Goal: Task Accomplishment & Management: Manage account settings

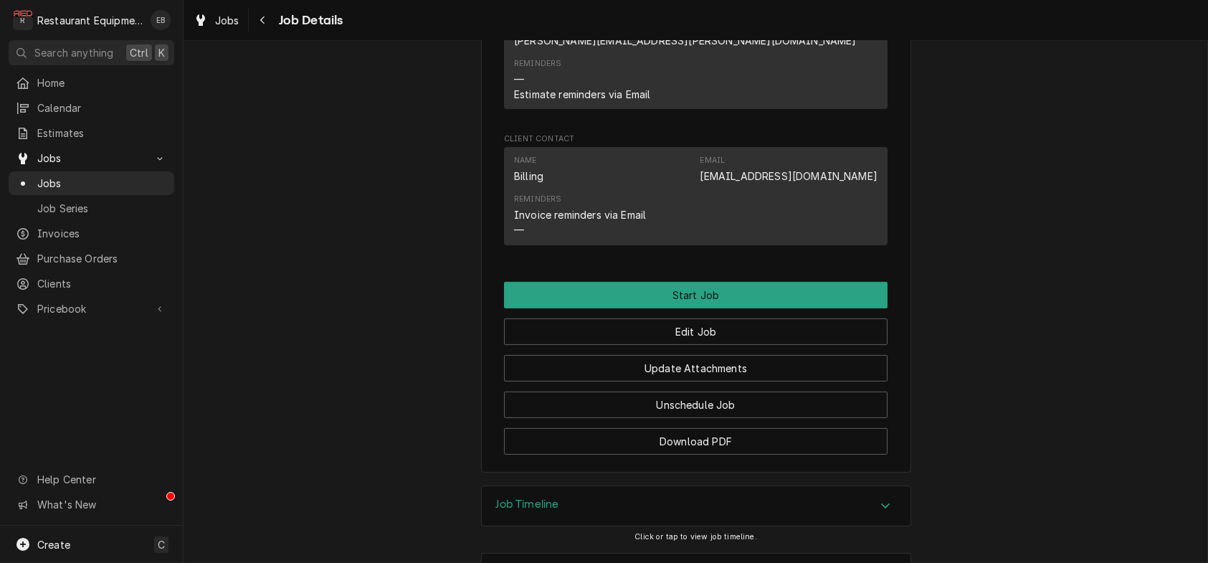
scroll to position [1408, 0]
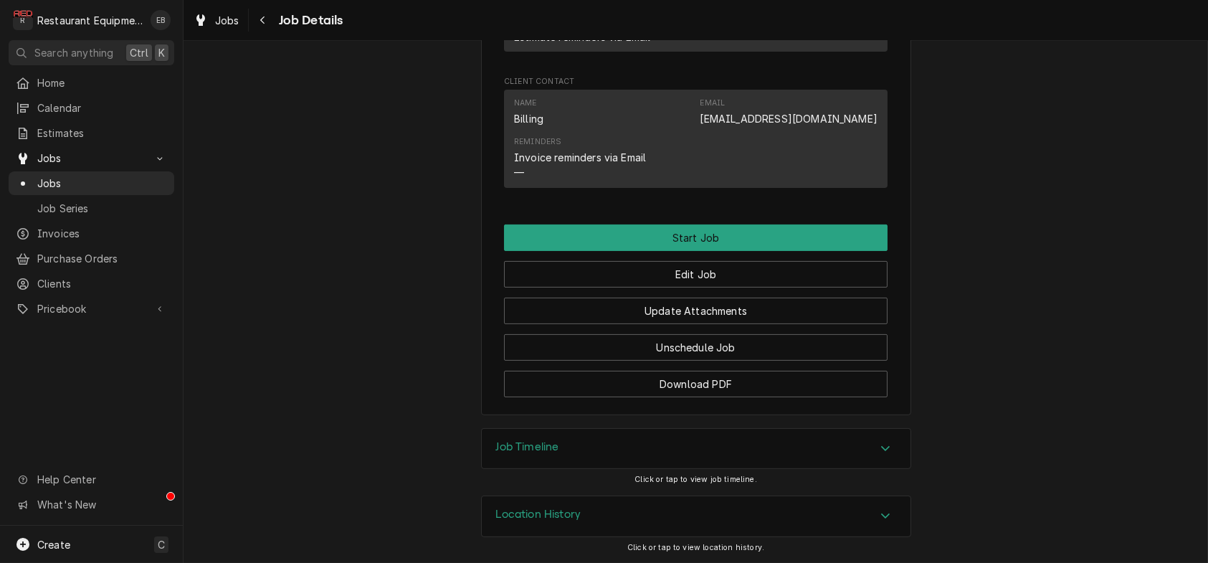
click at [649, 451] on div "Job Timeline" at bounding box center [696, 449] width 429 height 40
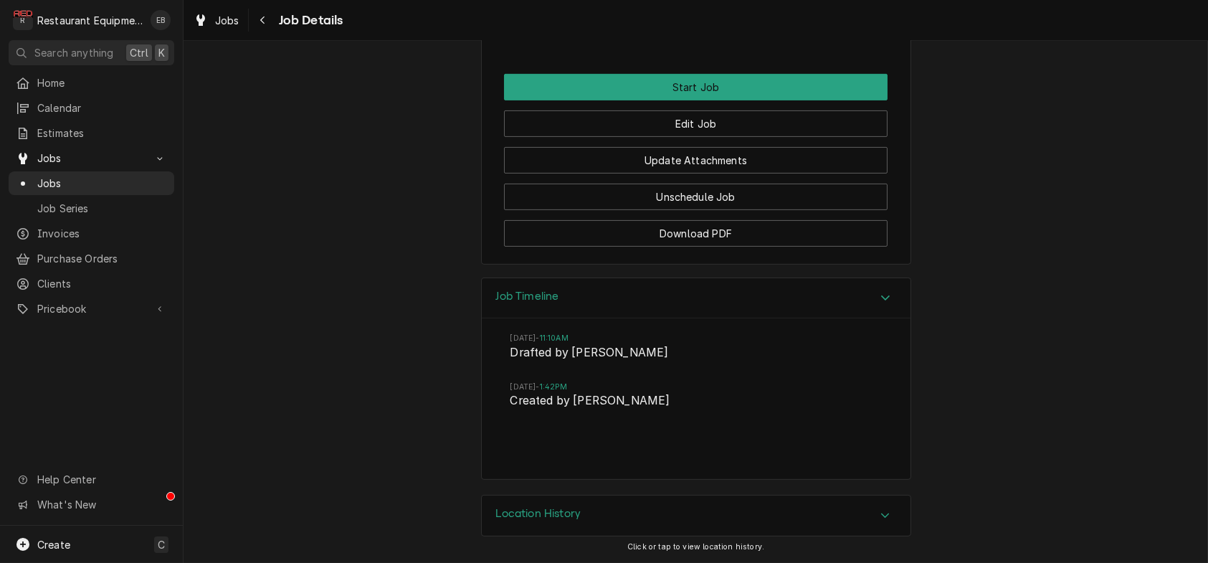
click at [650, 319] on div "Job Timeline" at bounding box center [696, 298] width 429 height 41
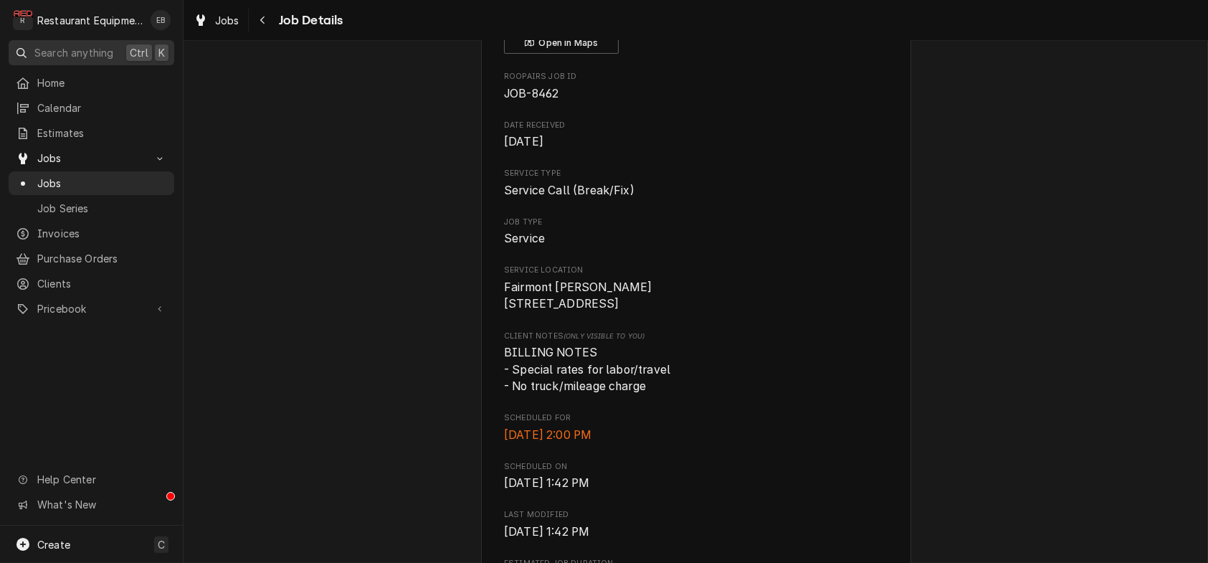
scroll to position [0, 0]
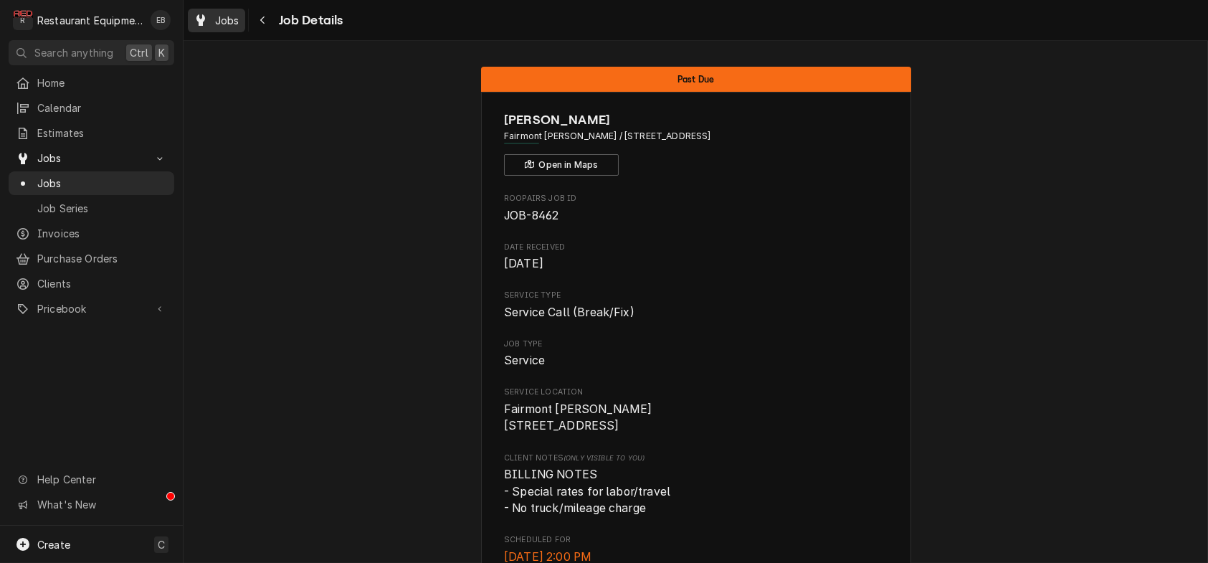
click at [239, 16] on span "Jobs" at bounding box center [227, 20] width 24 height 15
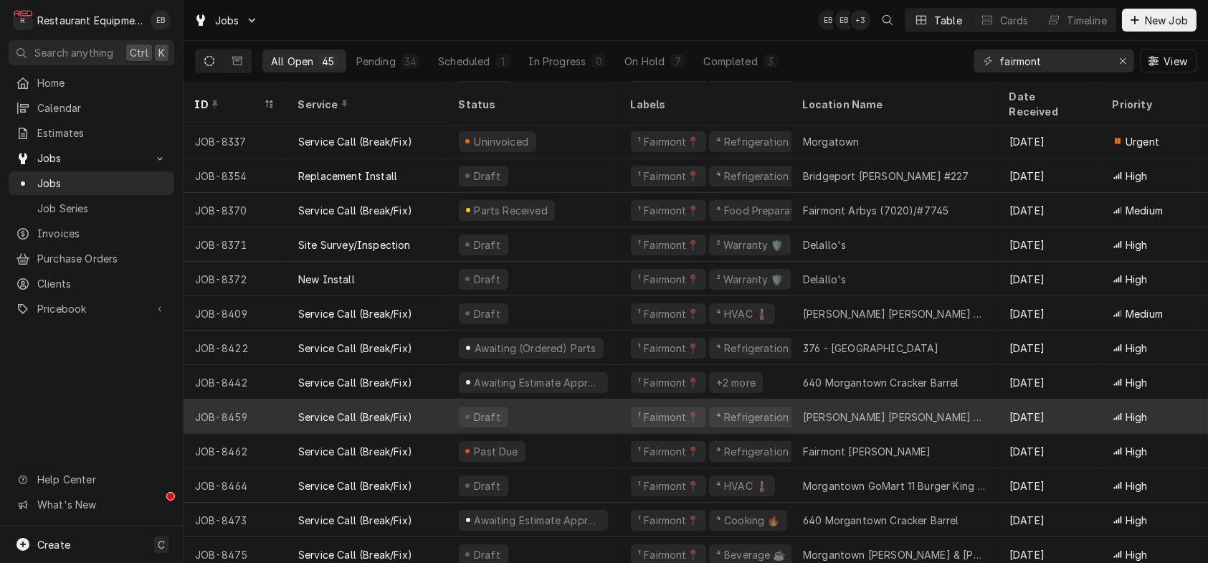
scroll to position [1111, 0]
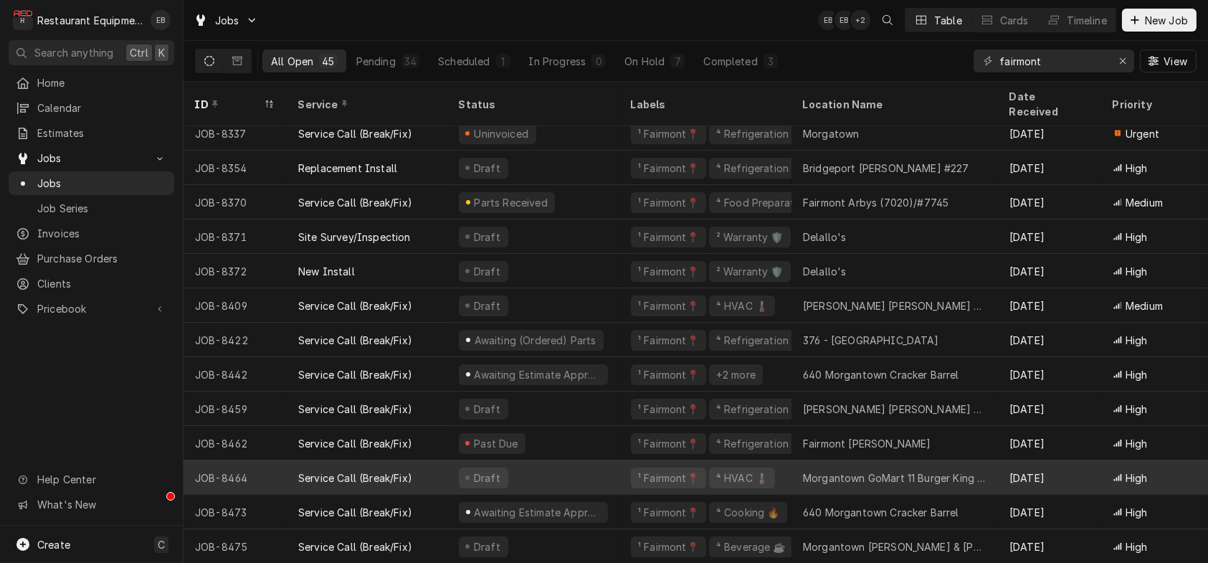
drag, startPoint x: 572, startPoint y: 461, endPoint x: 563, endPoint y: 476, distance: 17.7
click at [563, 476] on div "Draft" at bounding box center [533, 477] width 172 height 34
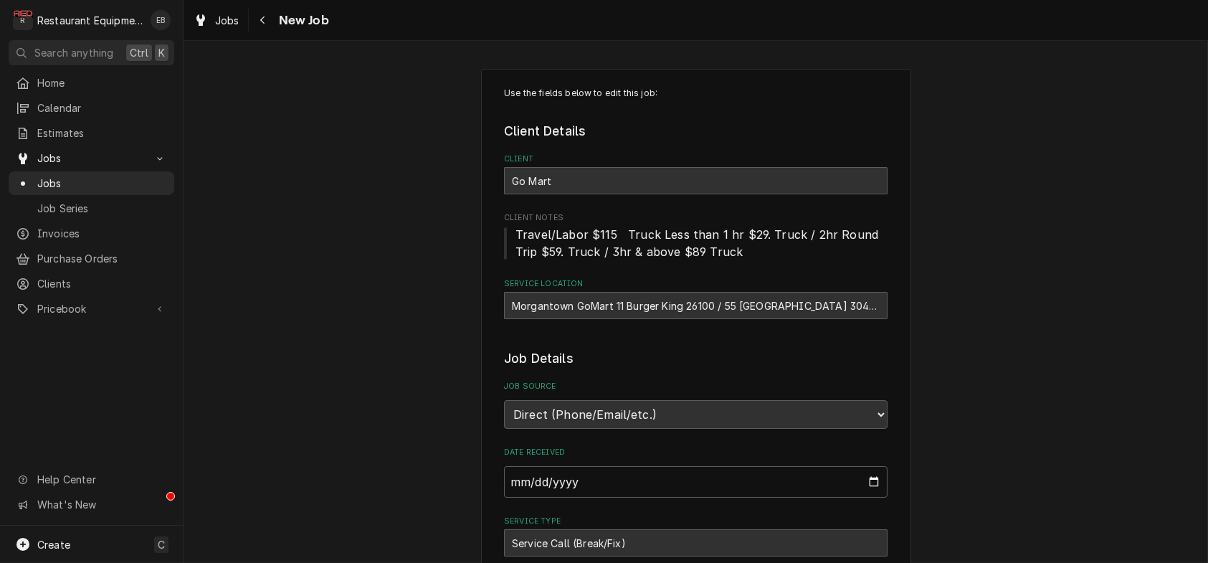
type textarea "x"
click at [233, 26] on span "Jobs" at bounding box center [227, 20] width 24 height 15
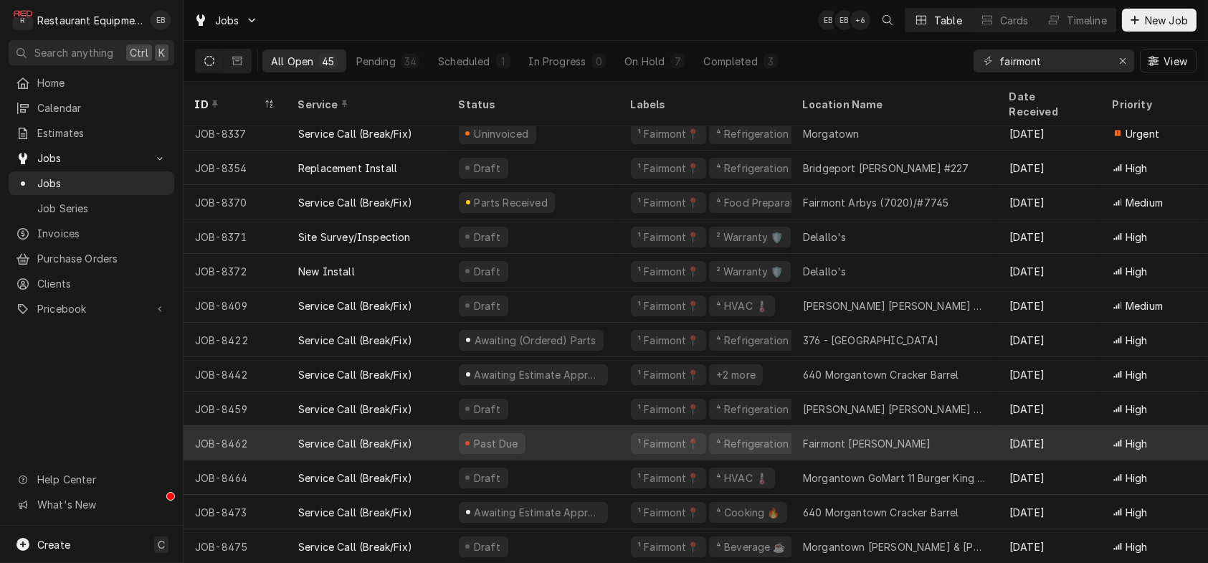
scroll to position [1111, 0]
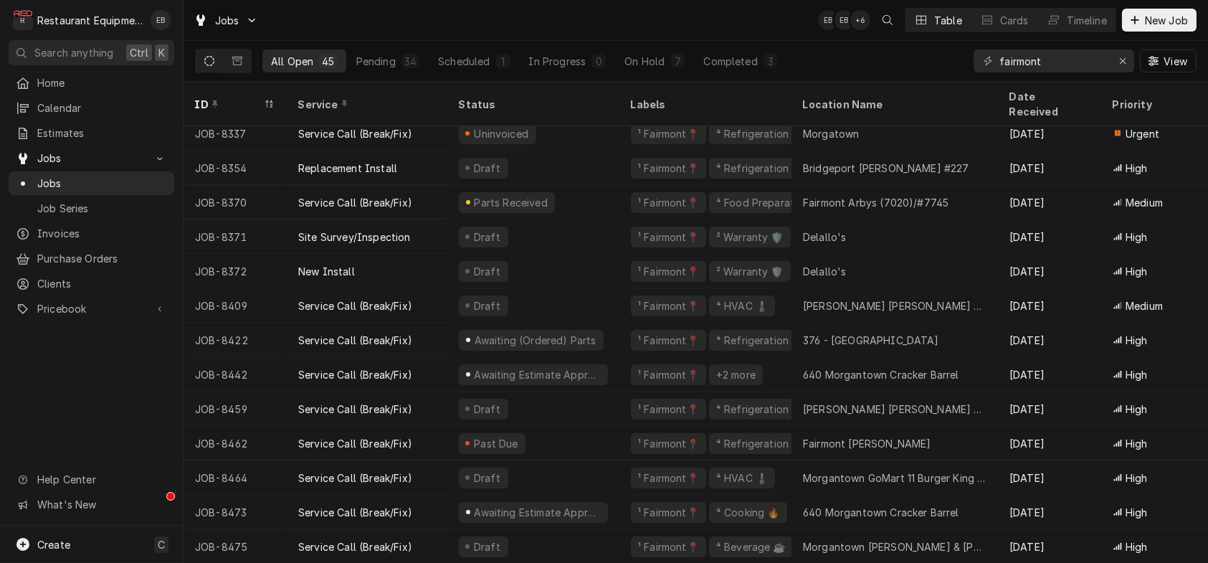
drag, startPoint x: 973, startPoint y: 524, endPoint x: 678, endPoint y: 32, distance: 573.1
click at [662, 12] on div "Jobs EB EB + 6 Table Cards Timeline New Job" at bounding box center [695, 20] width 1024 height 40
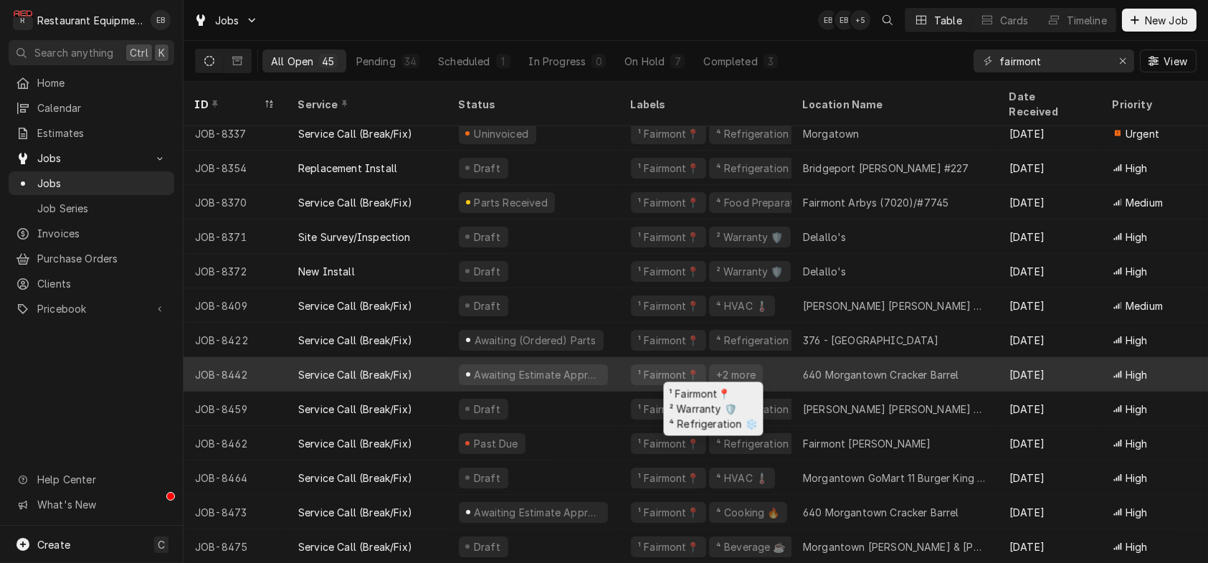
click at [631, 361] on div "¹ Fairmont📍 +2 more" at bounding box center [705, 374] width 172 height 34
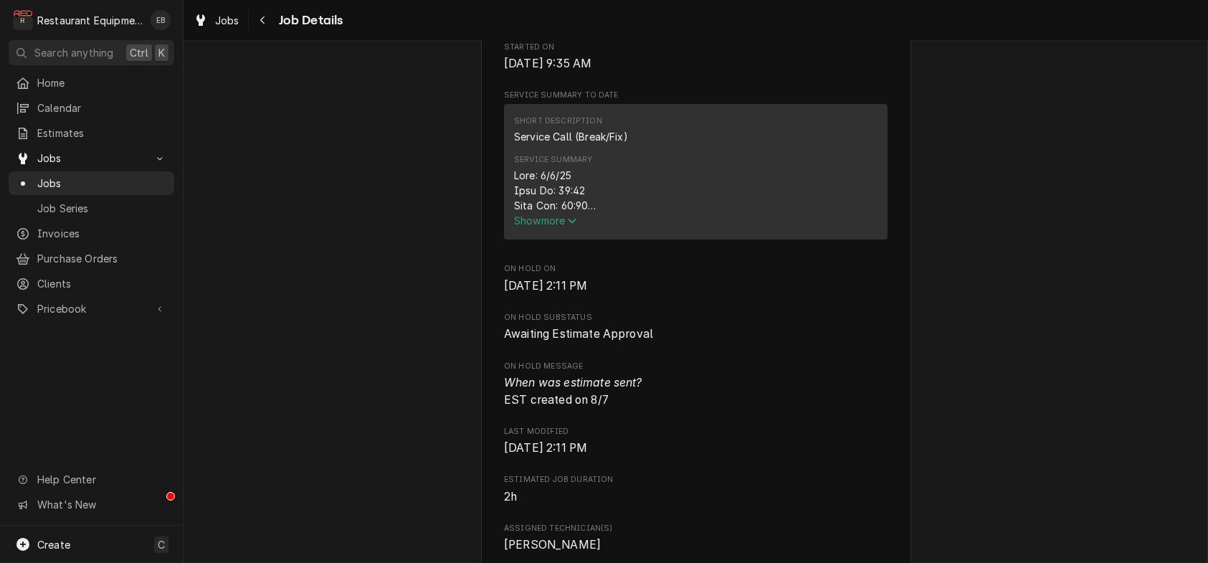
scroll to position [621, 0]
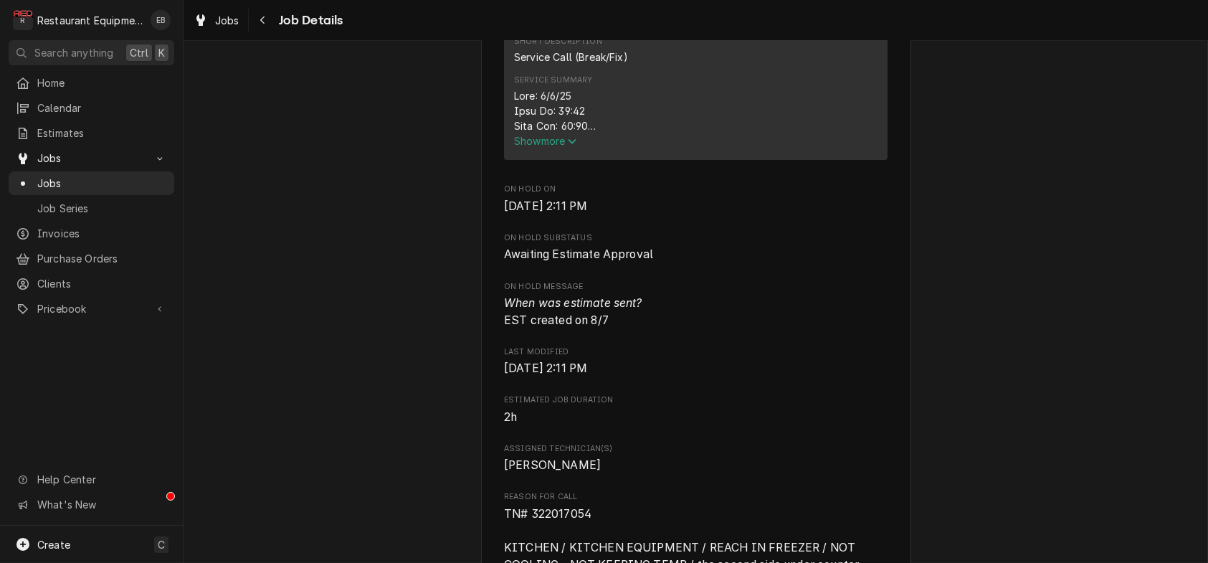
click at [549, 147] on span "Show more" at bounding box center [545, 141] width 63 height 12
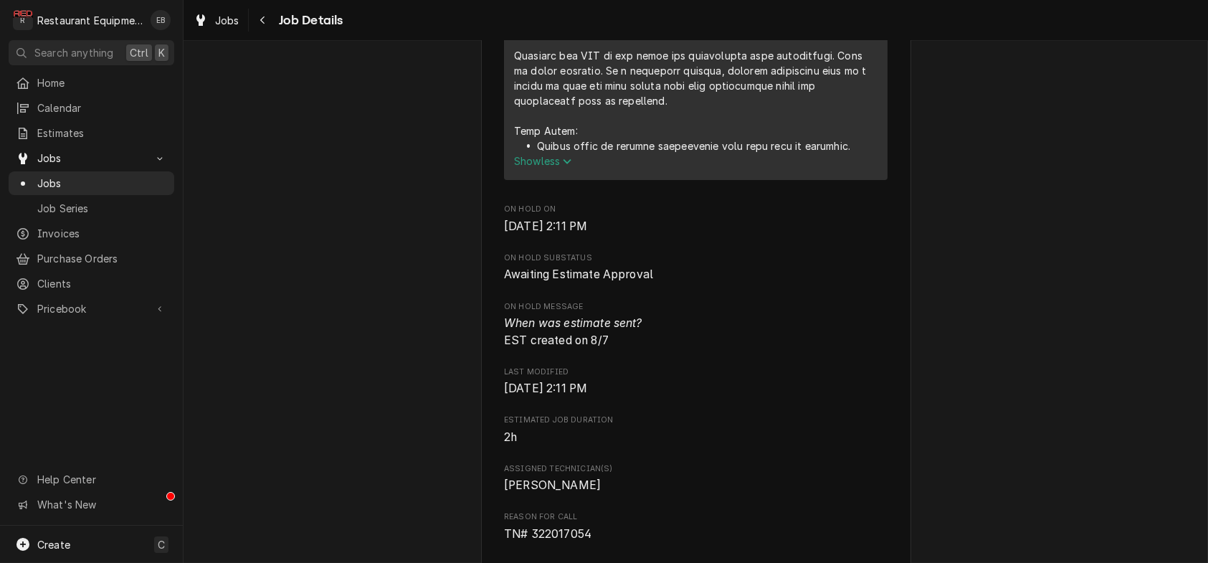
scroll to position [1147, 0]
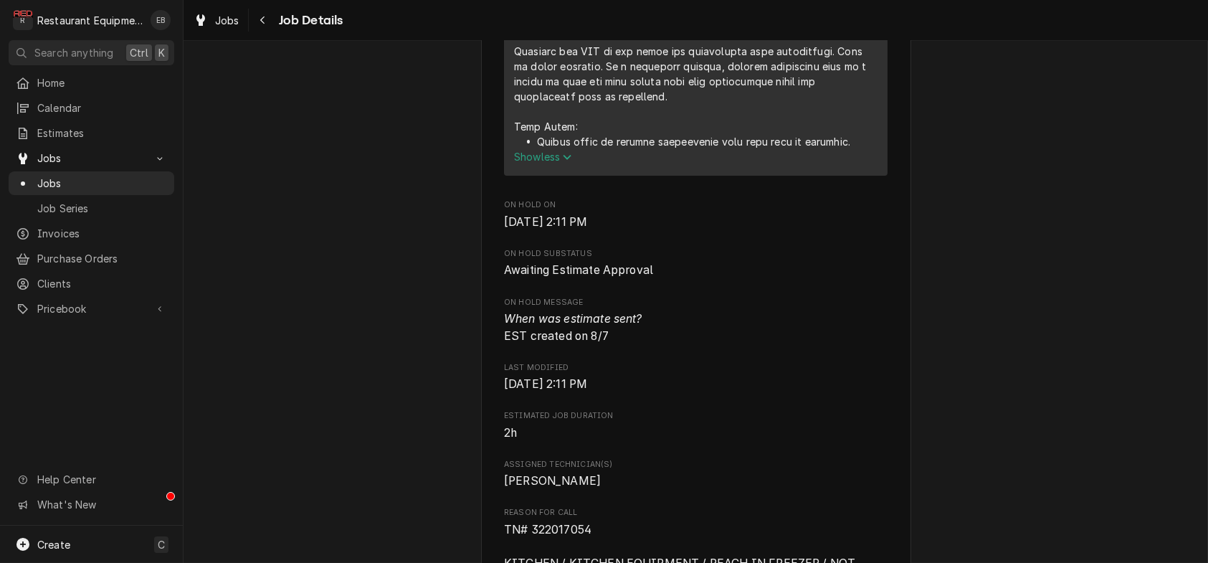
click at [563, 162] on icon "Service Summary" at bounding box center [567, 157] width 9 height 10
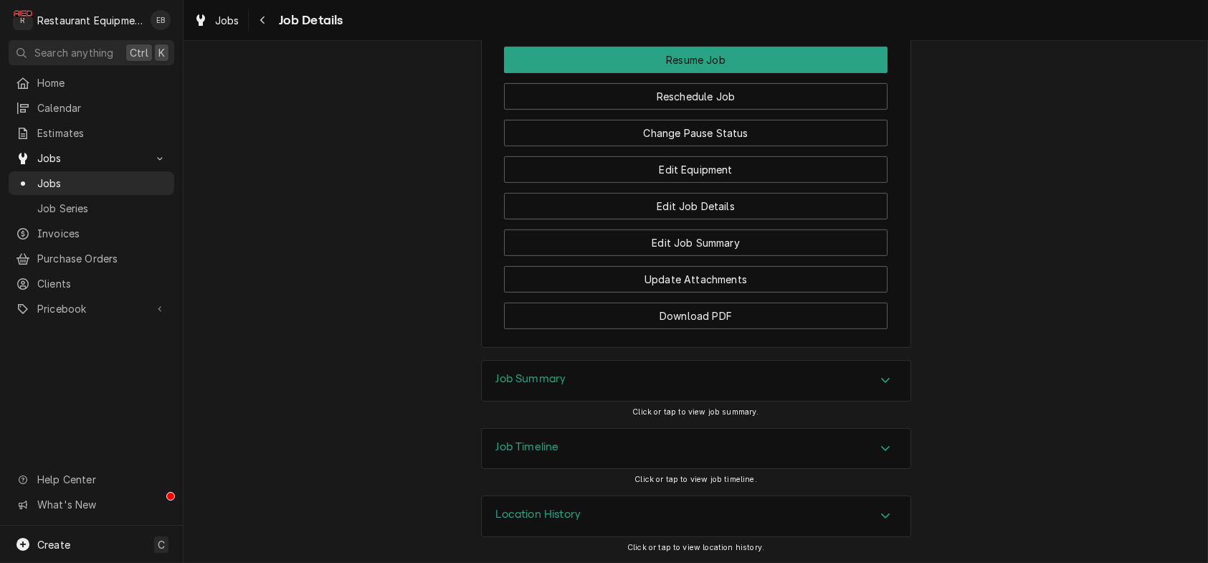
scroll to position [1911, 0]
click at [818, 361] on div "Job Summary" at bounding box center [696, 381] width 429 height 40
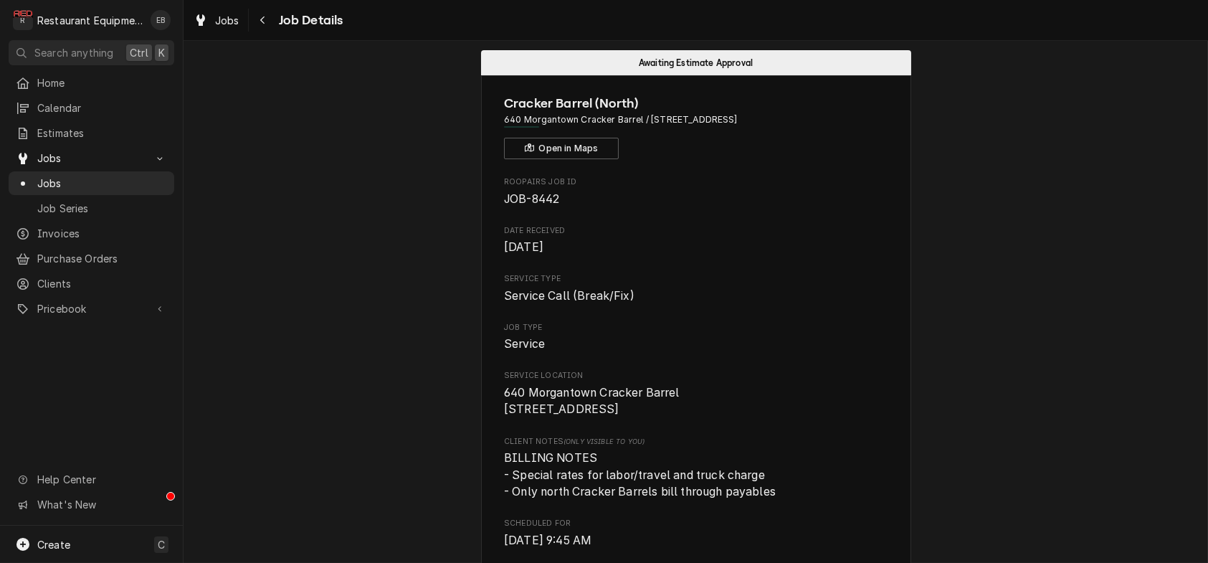
scroll to position [0, 0]
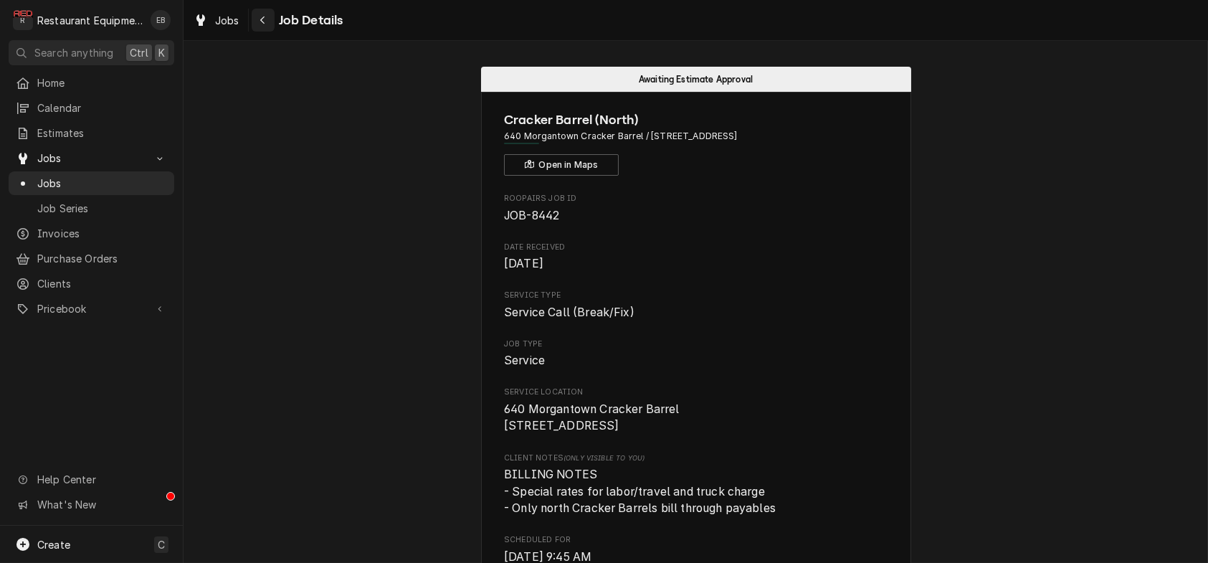
click at [270, 19] on div "Navigate back" at bounding box center [263, 20] width 14 height 14
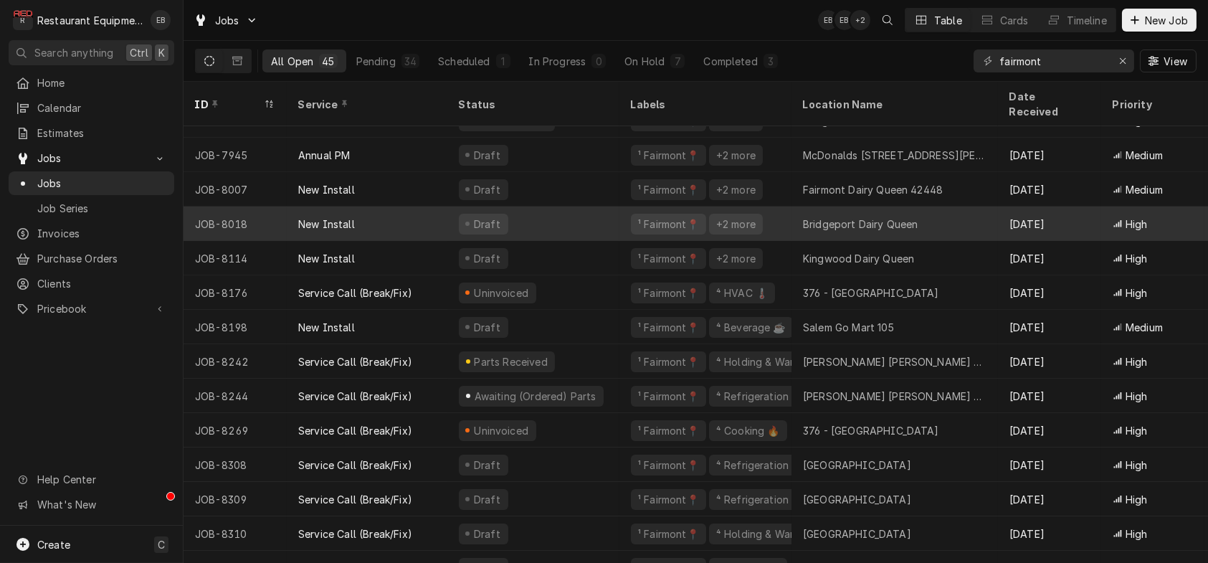
scroll to position [79, 0]
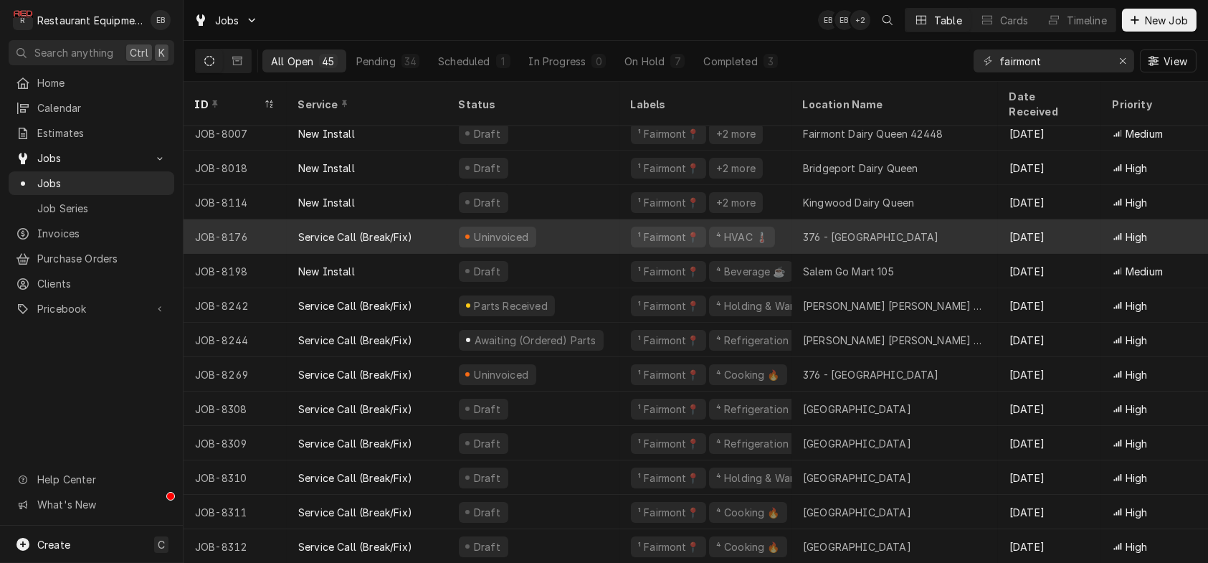
click at [619, 225] on div "Uninvoiced" at bounding box center [533, 236] width 172 height 34
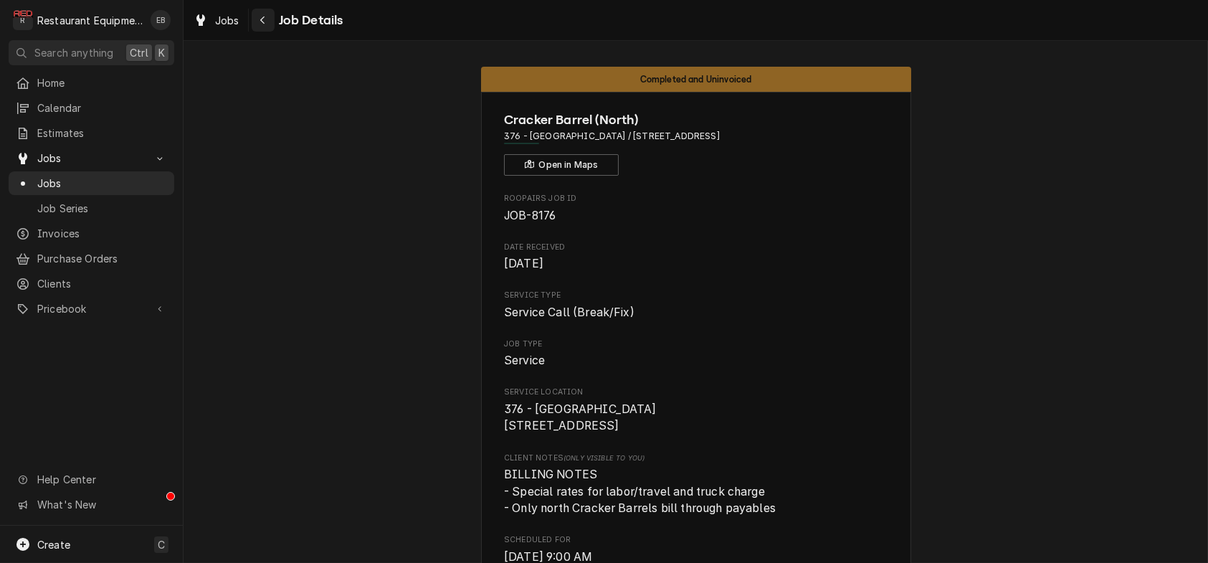
click at [270, 27] on div "Navigate back" at bounding box center [263, 20] width 14 height 14
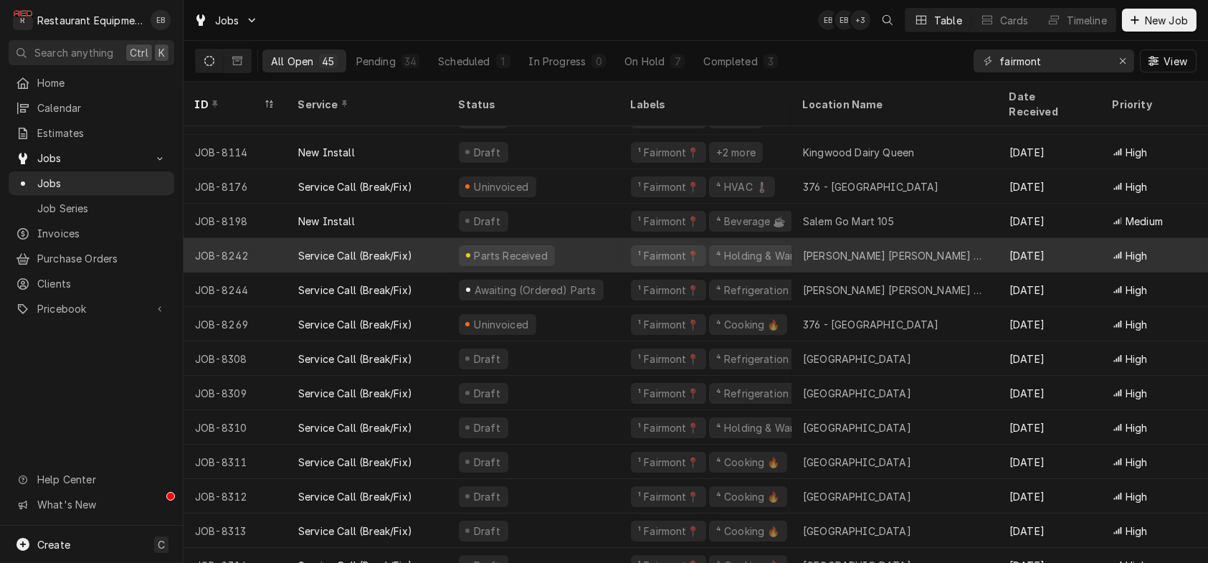
scroll to position [143, 0]
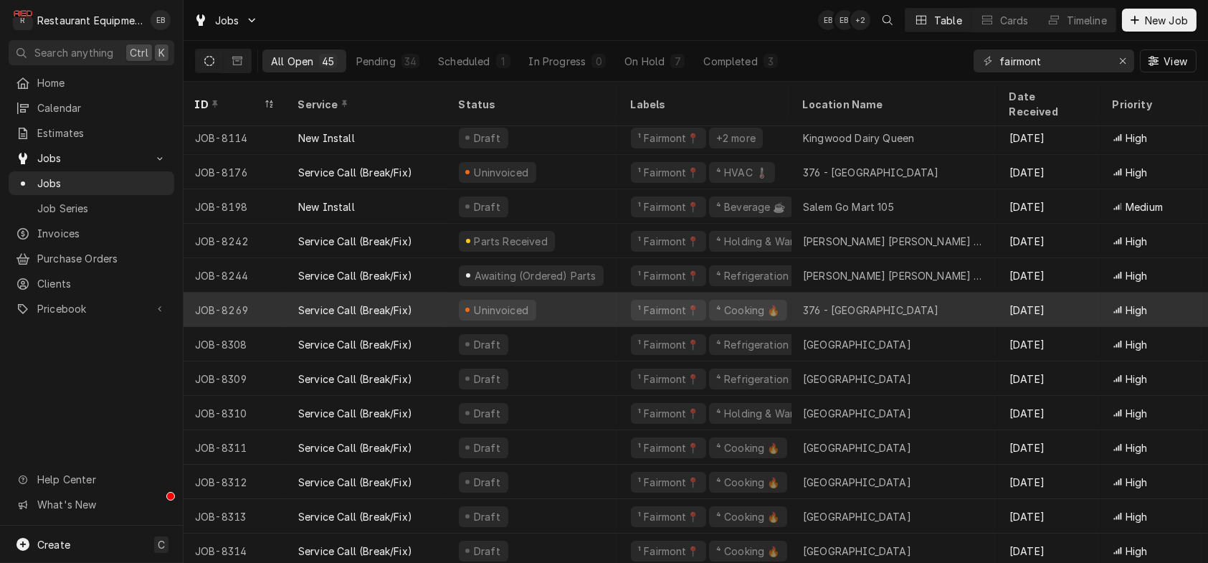
click at [617, 296] on div "Uninvoiced" at bounding box center [533, 309] width 172 height 34
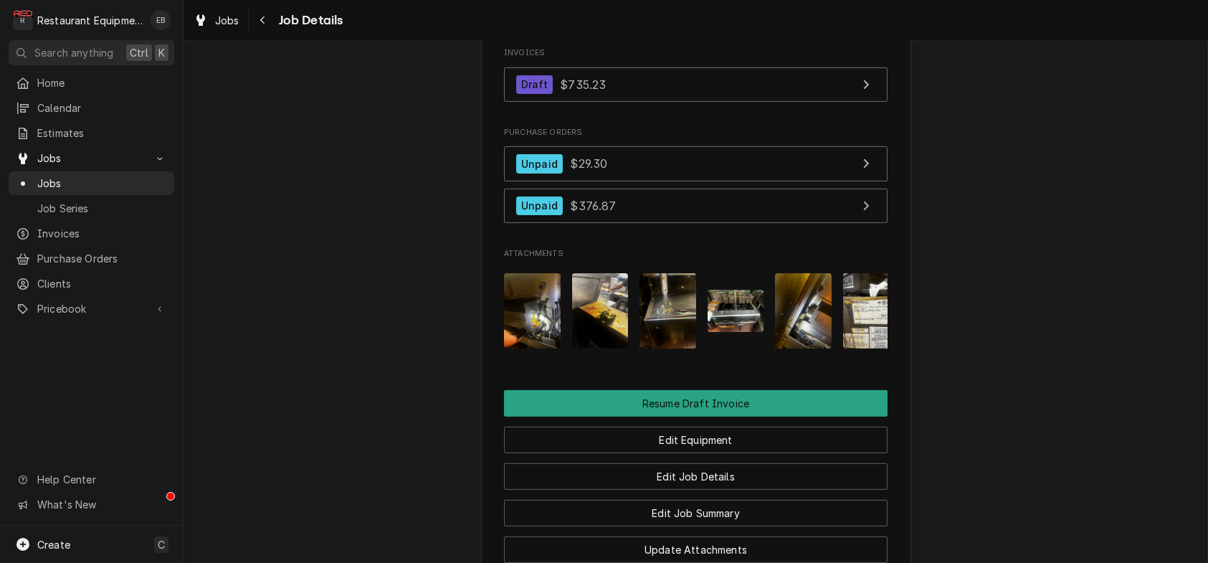
scroll to position [1337, 0]
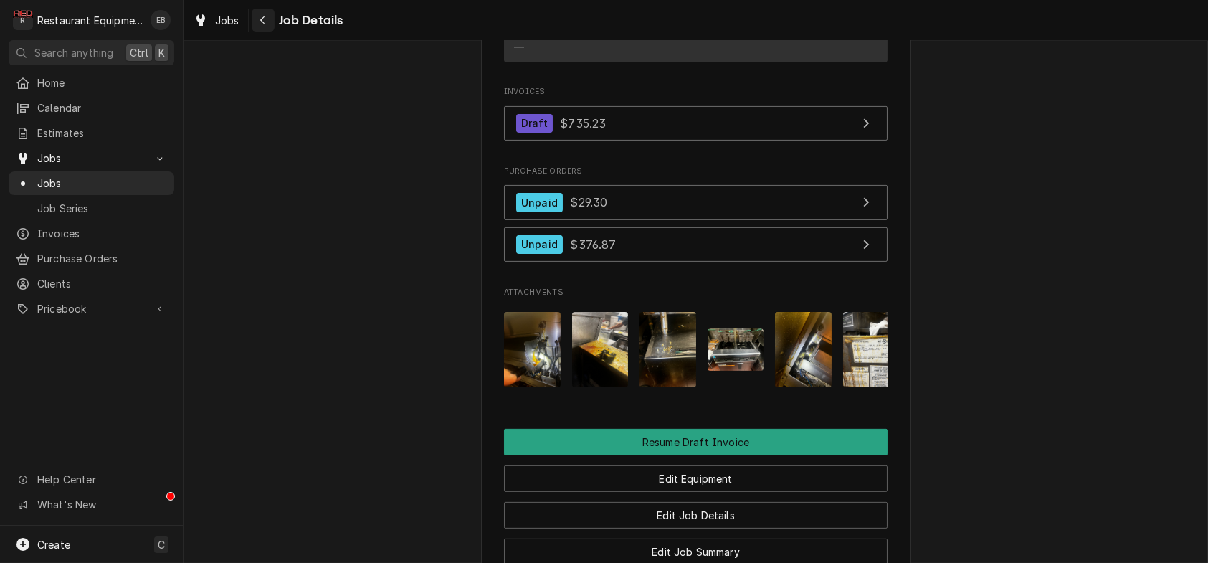
click at [270, 27] on div "Navigate back" at bounding box center [263, 20] width 14 height 14
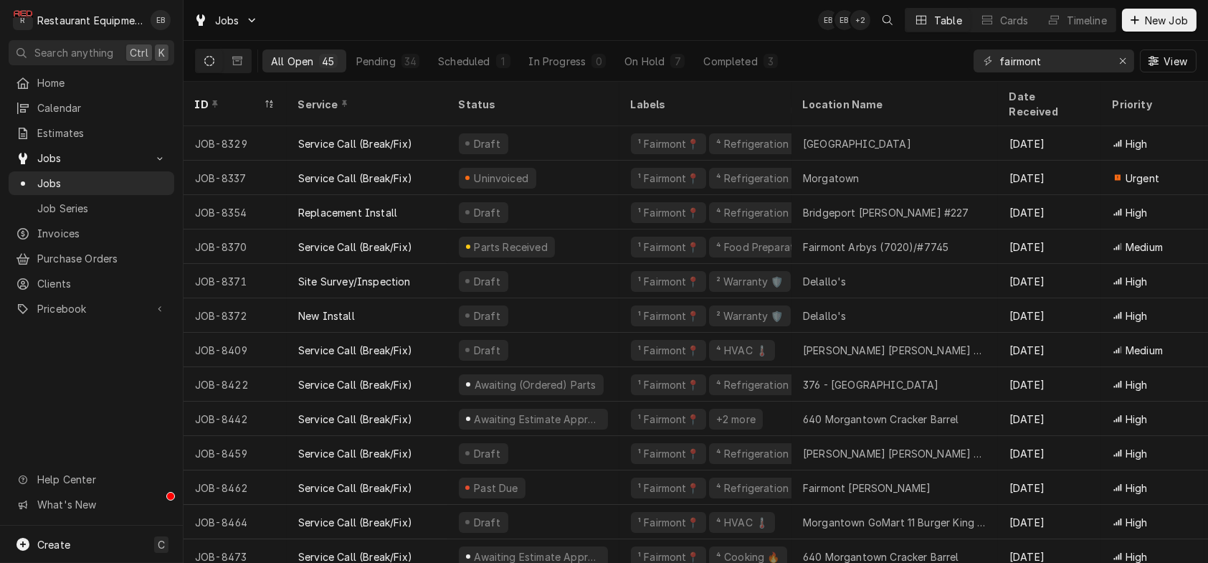
scroll to position [1076, 0]
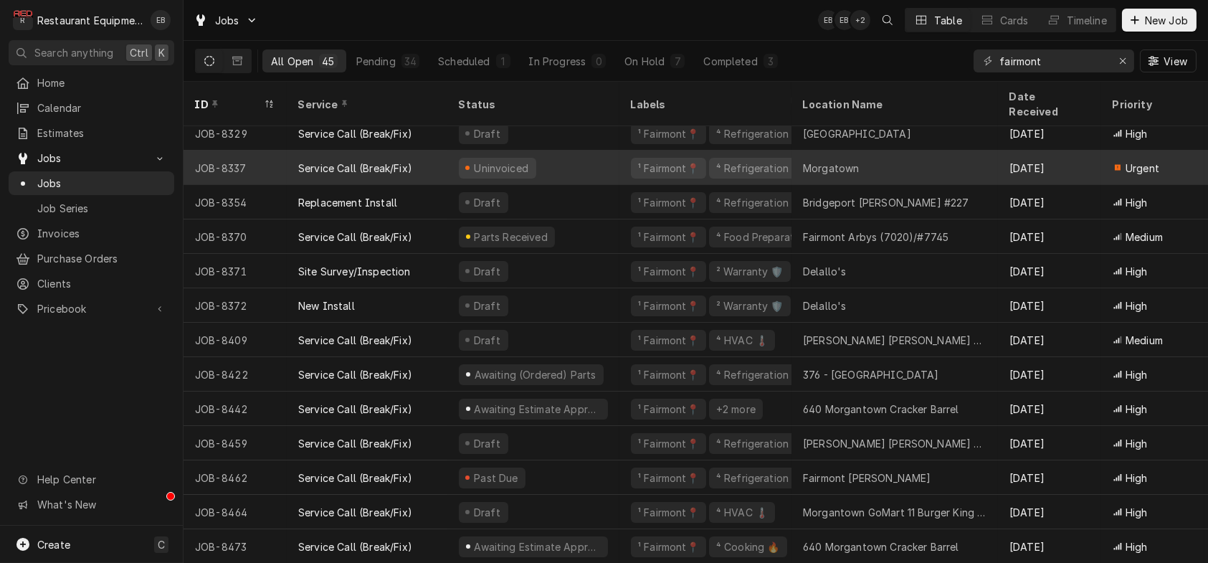
click at [609, 156] on div "Uninvoiced" at bounding box center [533, 168] width 172 height 34
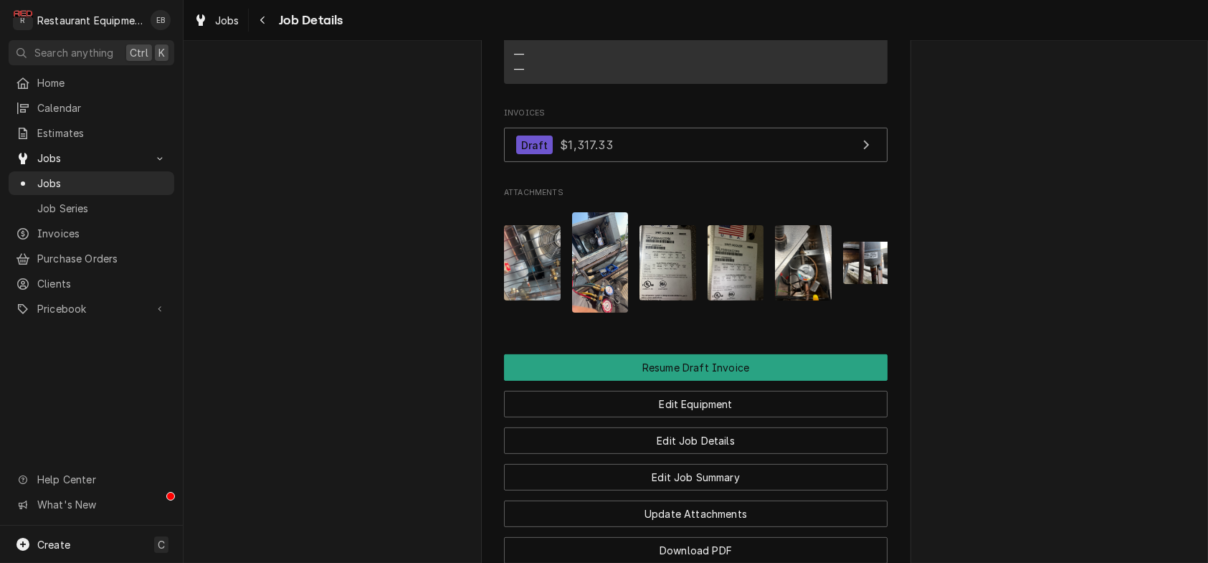
scroll to position [1242, 0]
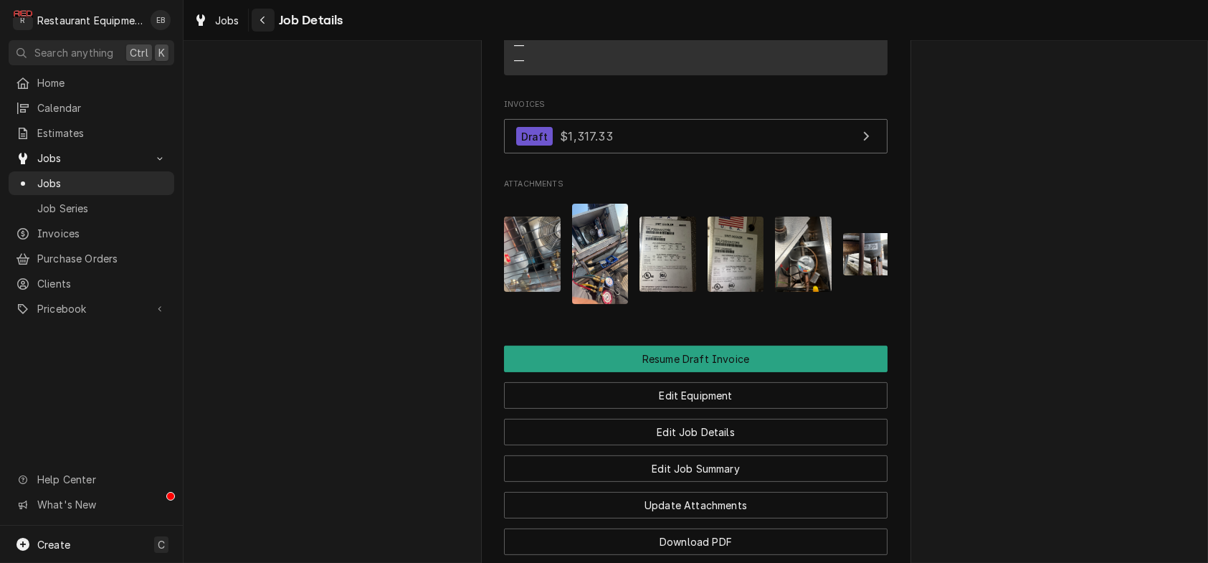
click at [270, 21] on div "Navigate back" at bounding box center [263, 20] width 14 height 14
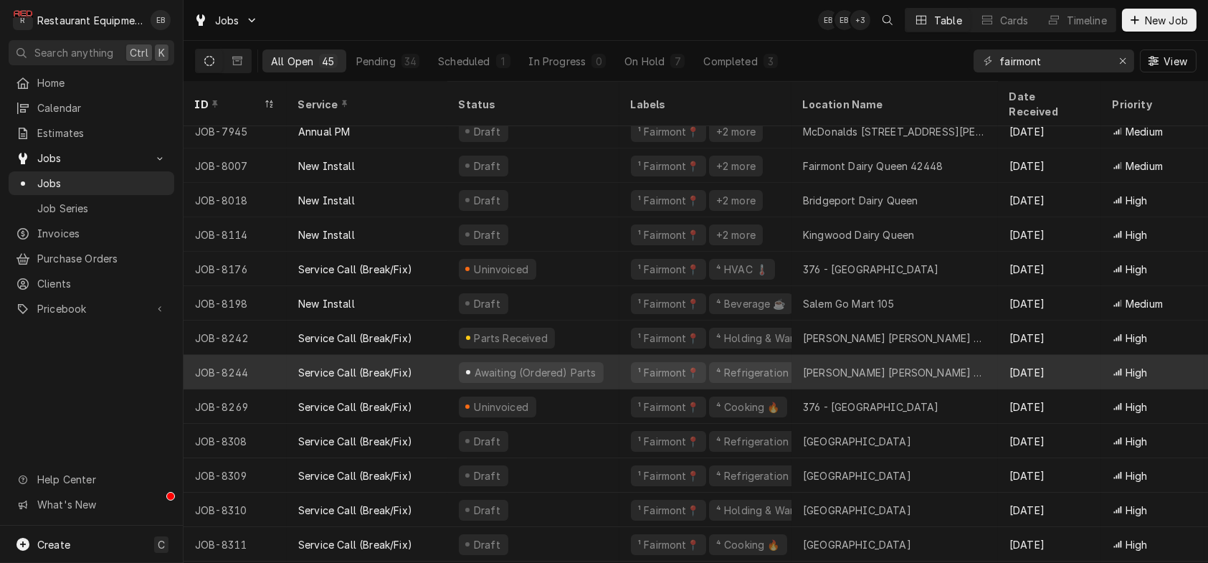
scroll to position [47, 0]
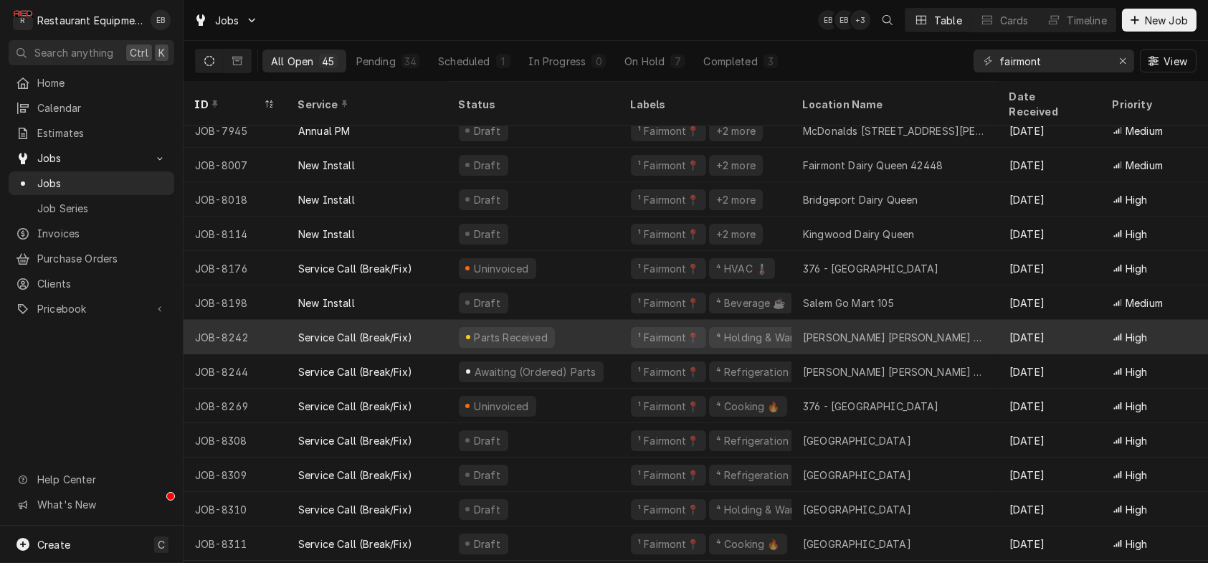
drag, startPoint x: 654, startPoint y: 326, endPoint x: 695, endPoint y: 325, distance: 40.9
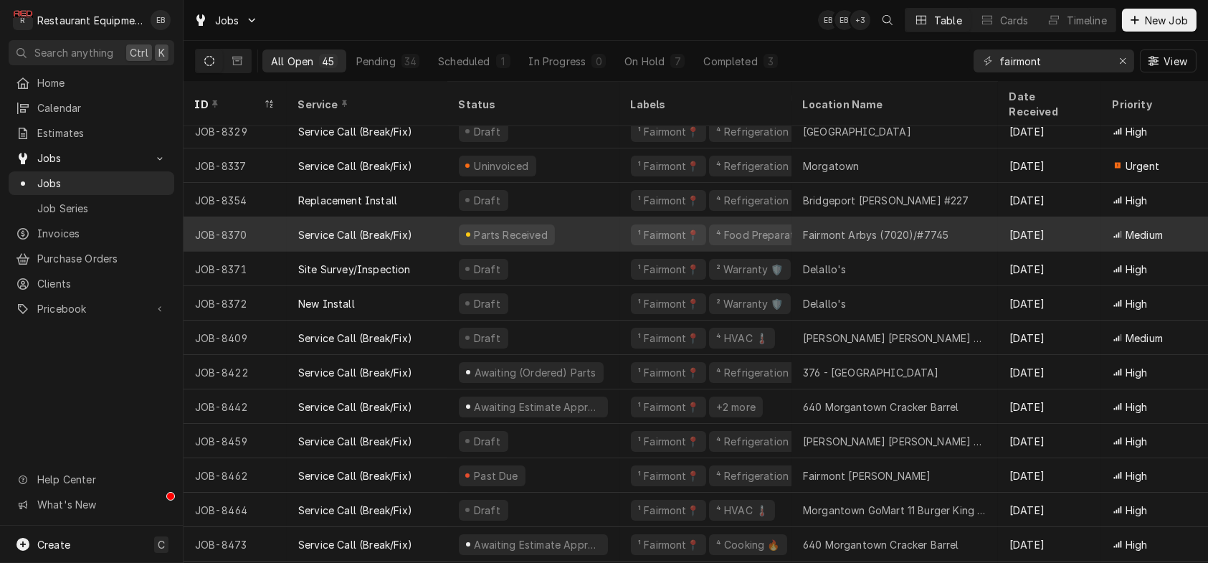
scroll to position [1111, 0]
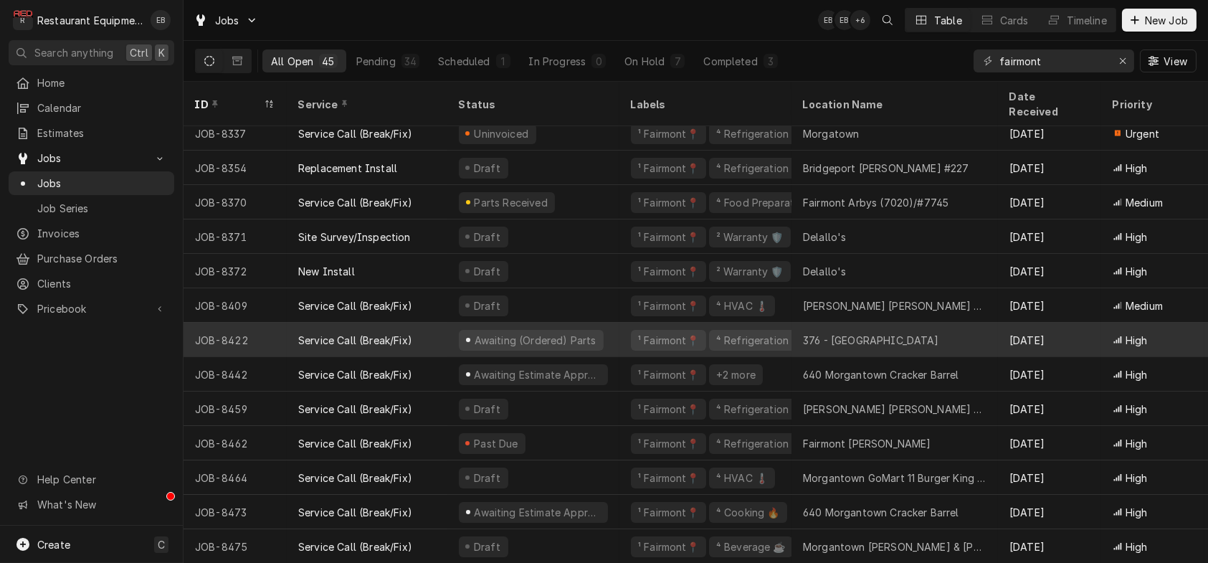
click at [872, 333] on div "376 - [GEOGRAPHIC_DATA]" at bounding box center [871, 340] width 136 height 15
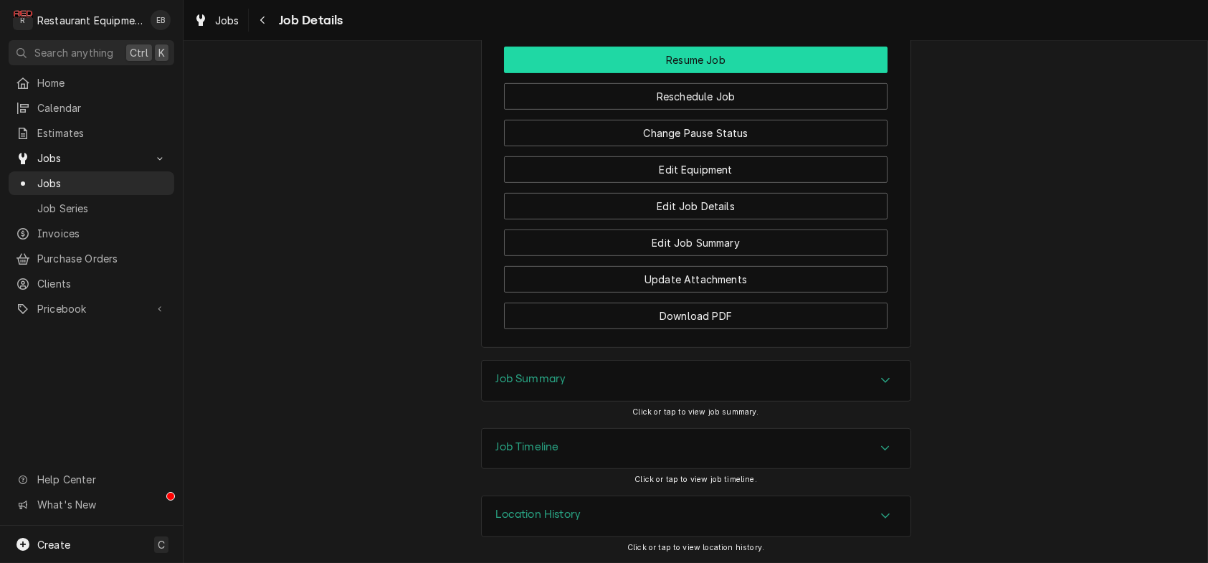
scroll to position [1863, 0]
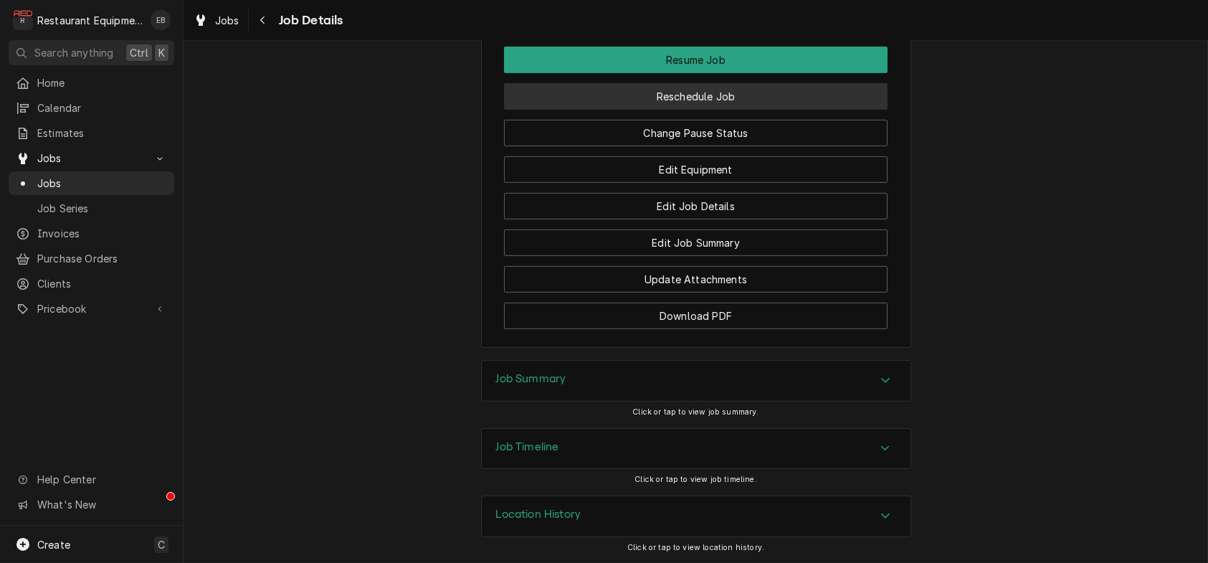
click at [793, 110] on button "Reschedule Job" at bounding box center [695, 96] width 383 height 27
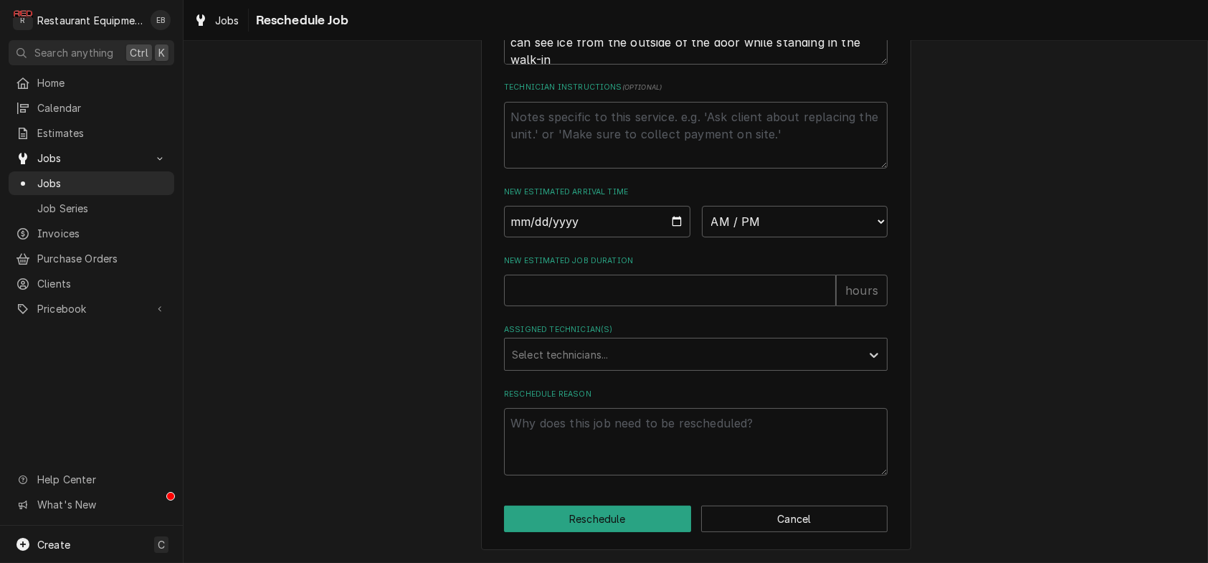
scroll to position [573, 0]
click at [675, 237] on input "Date" at bounding box center [597, 222] width 186 height 32
type textarea "x"
type input "2025-08-12"
click at [803, 237] on select "AM / PM 6:00 AM 6:15 AM 6:30 AM 6:45 AM 7:00 AM 7:15 AM 7:30 AM 7:45 AM 8:00 AM…" at bounding box center [795, 222] width 186 height 32
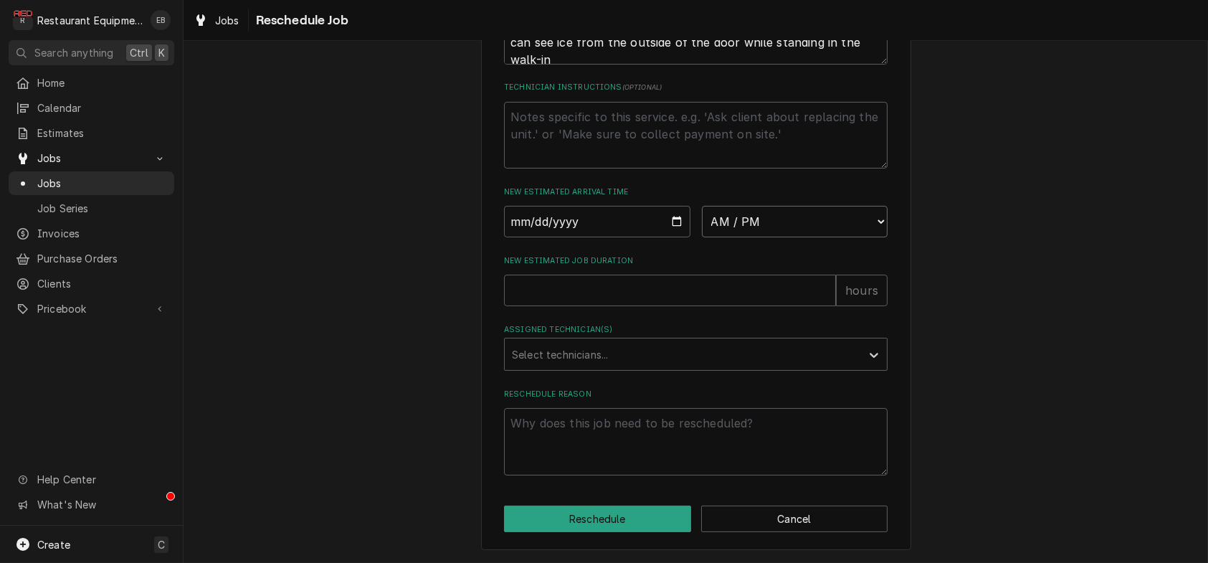
select select "09:00:00"
click at [702, 237] on select "AM / PM 6:00 AM 6:15 AM 6:30 AM 6:45 AM 7:00 AM 7:15 AM 7:30 AM 7:45 AM 8:00 AM…" at bounding box center [795, 222] width 186 height 32
click at [593, 282] on input "New Estimated Job Duration" at bounding box center [670, 290] width 332 height 32
type textarea "x"
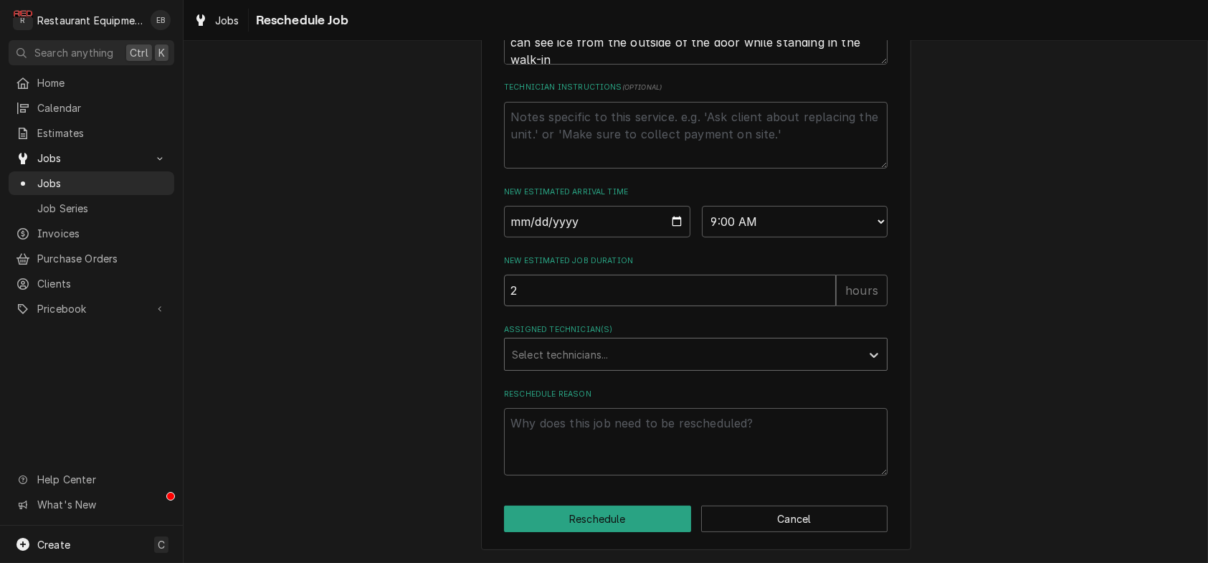
type input "2"
click at [584, 341] on div "Assigned Technician(s)" at bounding box center [683, 354] width 342 height 26
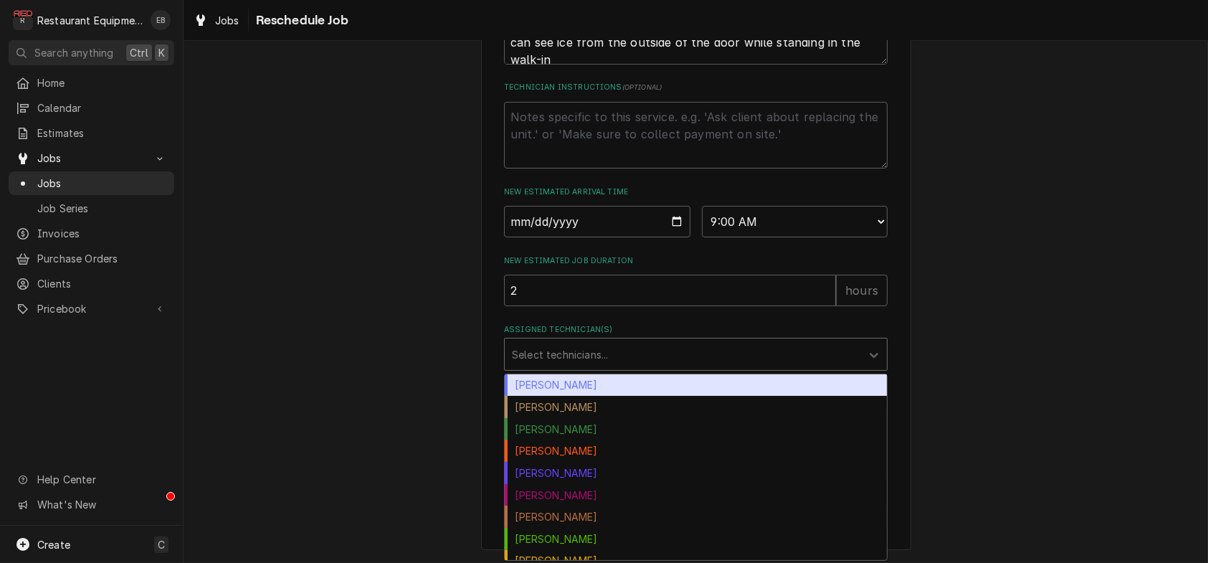
click at [596, 383] on div "Bryan Sanders" at bounding box center [696, 385] width 382 height 22
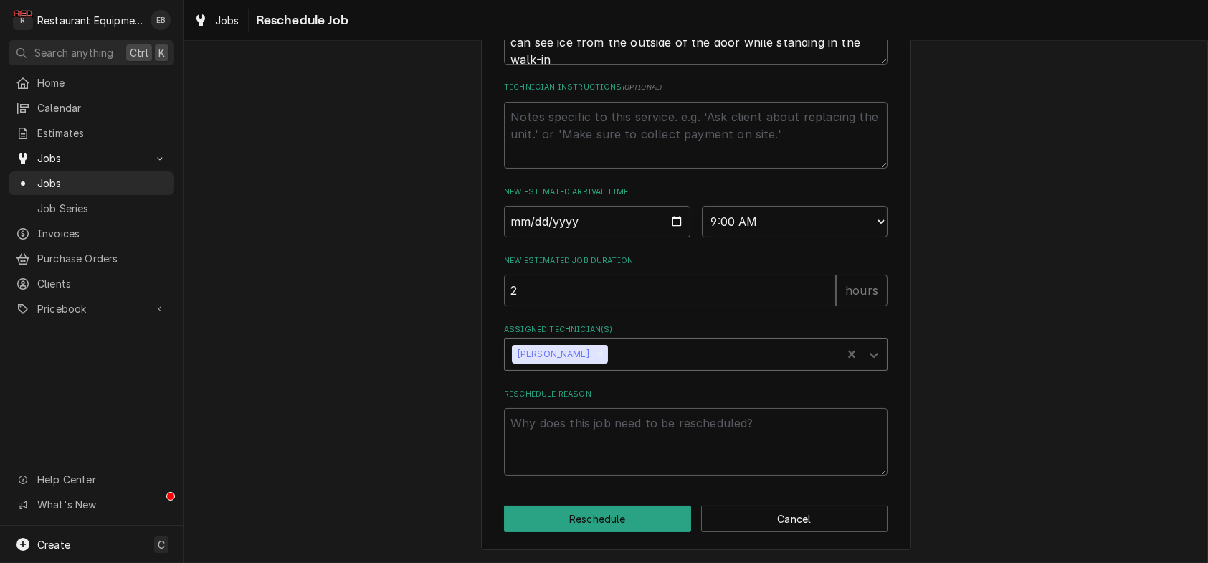
scroll to position [682, 0]
click at [681, 419] on textarea "Reschedule Reason" at bounding box center [695, 441] width 383 height 67
type textarea "x"
type textarea "p"
type textarea "x"
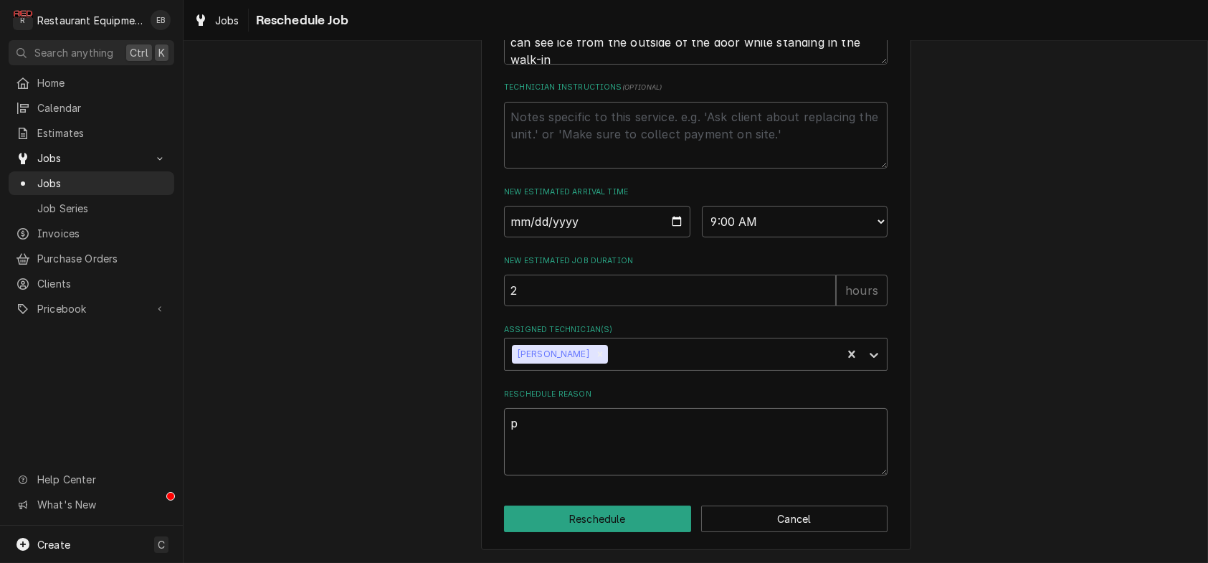
type textarea "pa"
type textarea "x"
type textarea "par"
type textarea "x"
type textarea "part"
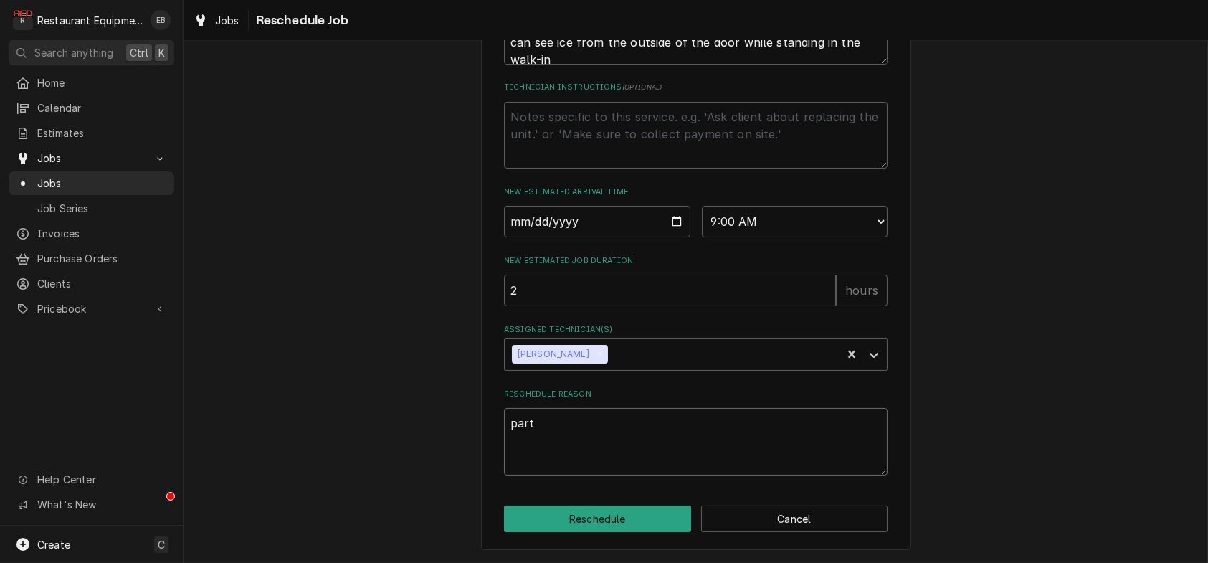
type textarea "x"
type textarea "parts"
type textarea "x"
type textarea "parts"
type textarea "x"
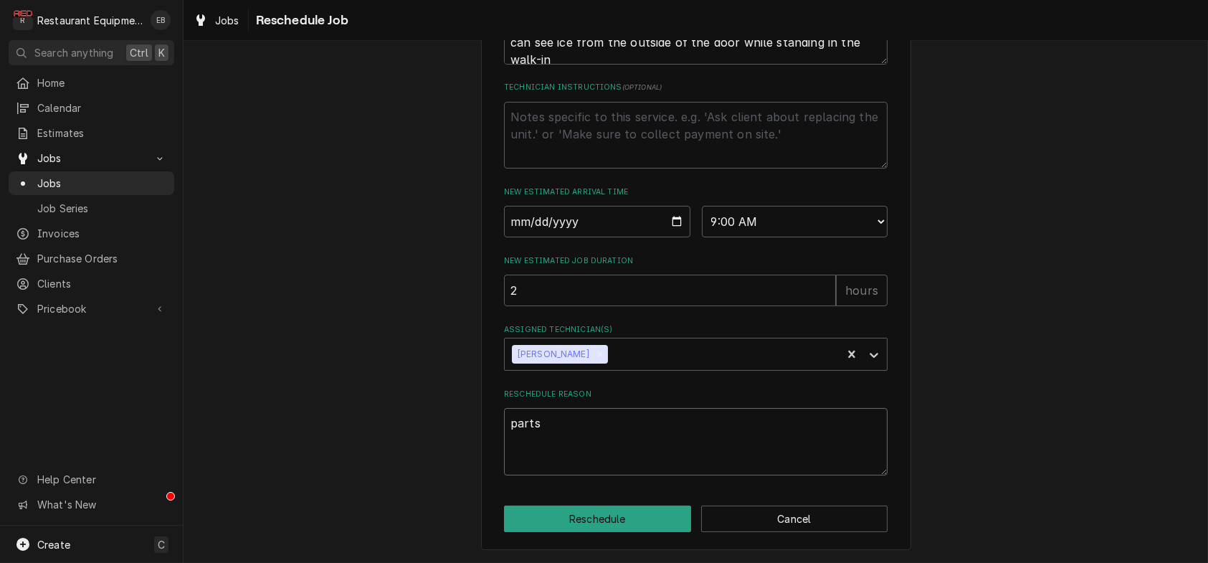
type textarea "parts r"
type textarea "x"
type textarea "parts re"
type textarea "x"
type textarea "parts rec"
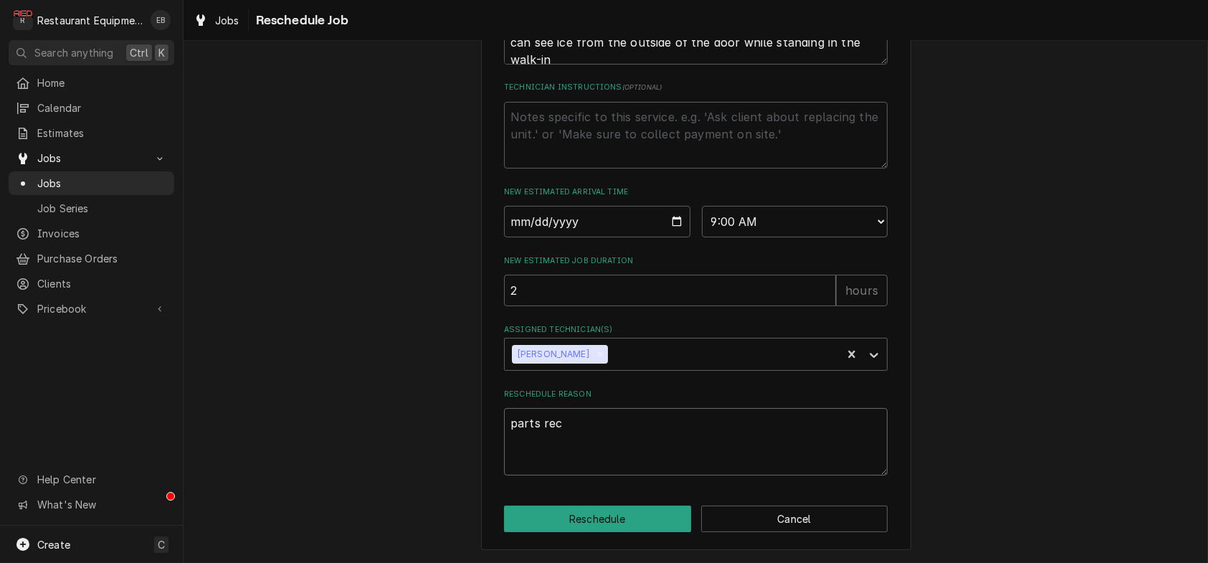
type textarea "x"
type textarea "parts rece"
type textarea "x"
type textarea "parts recei"
type textarea "x"
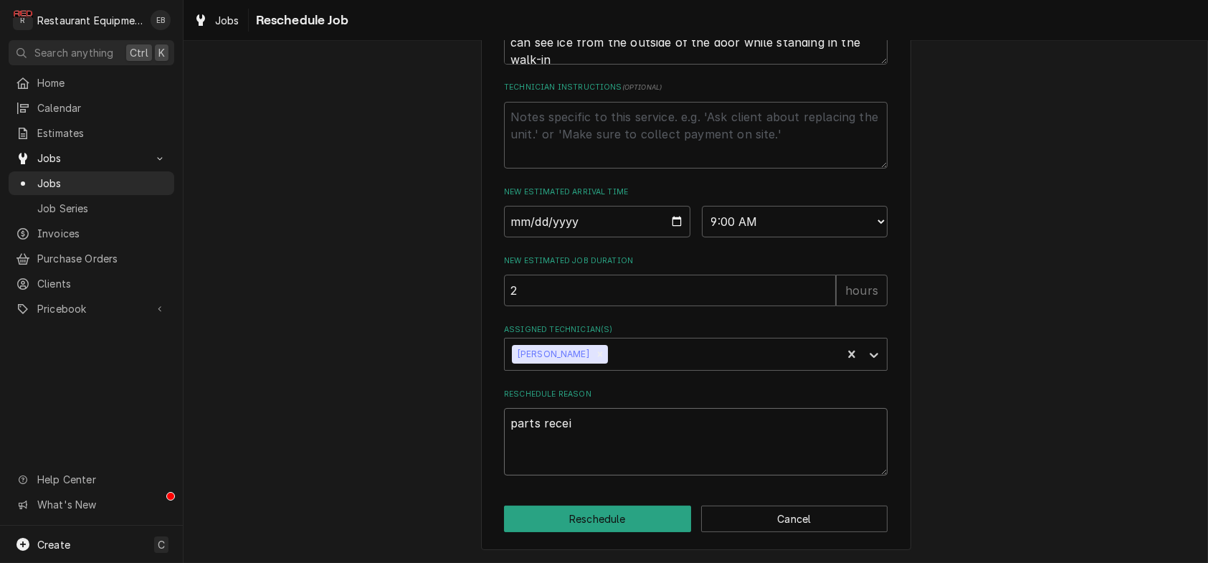
type textarea "parts receie"
type textarea "x"
type textarea "parts receiev"
type textarea "x"
type textarea "parts receievd"
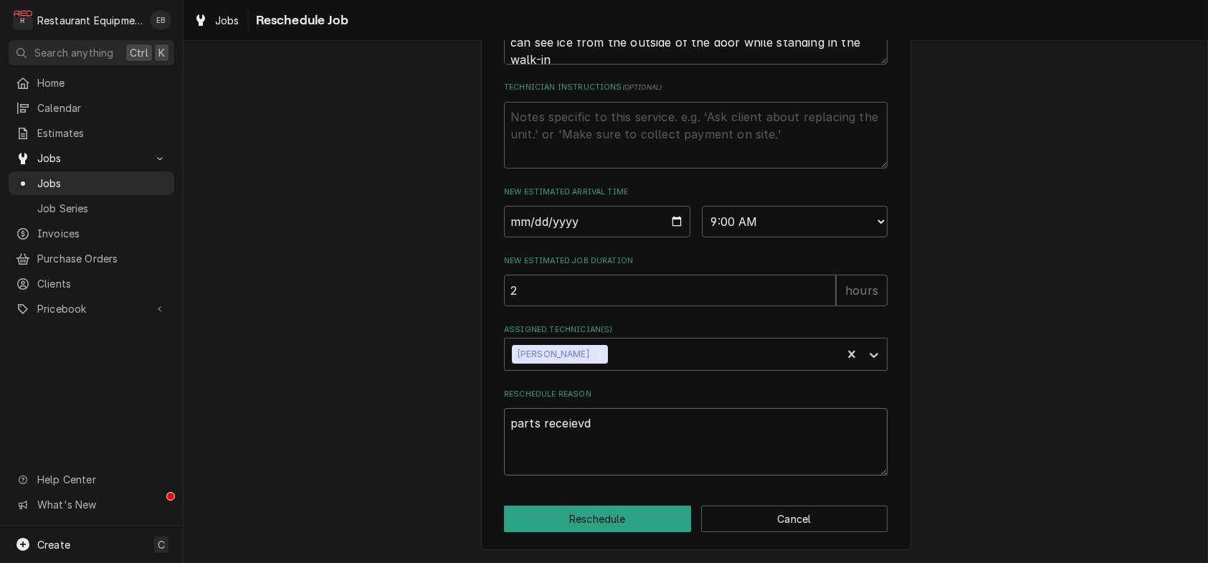
type textarea "x"
type textarea "parts receiev"
type textarea "x"
type textarea "parts receie"
type textarea "x"
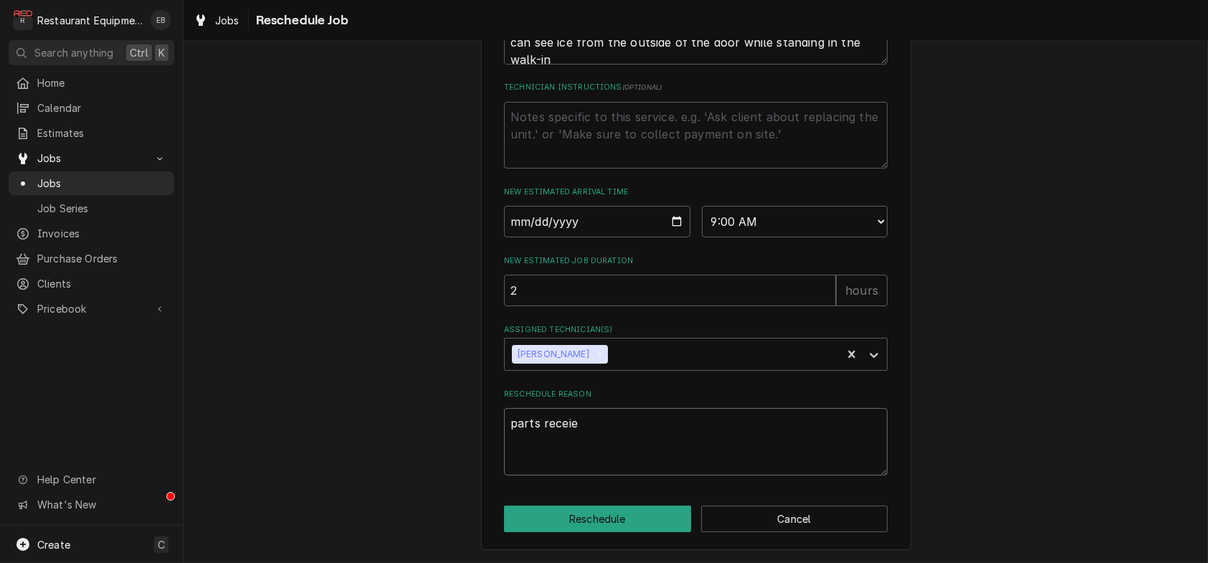
type textarea "parts receiee"
type textarea "x"
type textarea "parts receie"
type textarea "x"
type textarea "parts receiev"
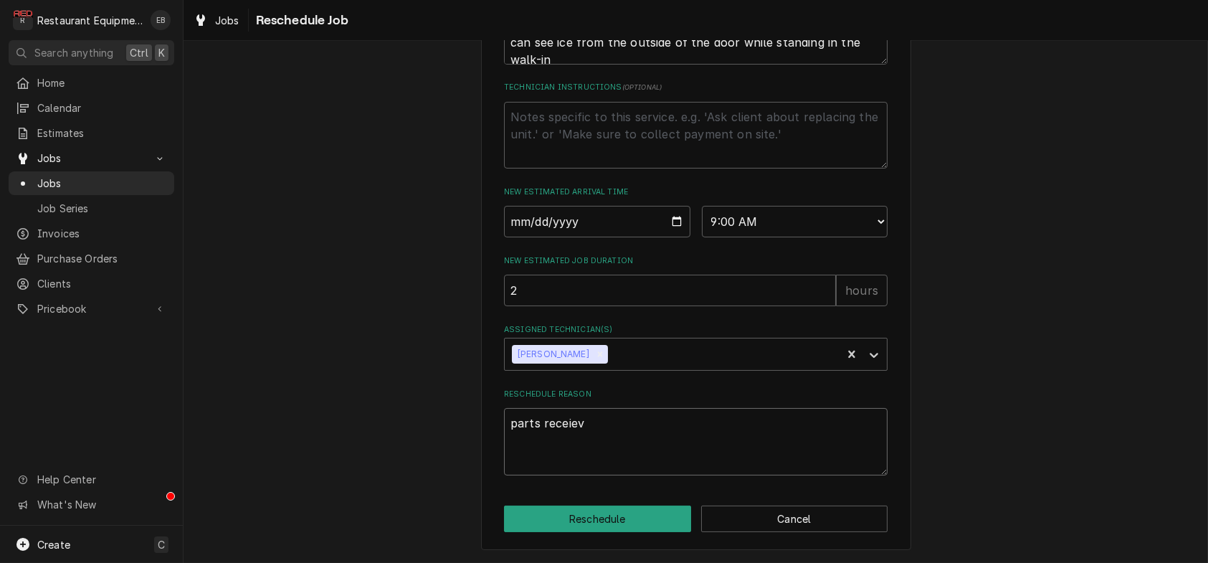
type textarea "x"
type textarea "parts receieve"
type textarea "x"
type textarea "parts receieved"
type textarea "x"
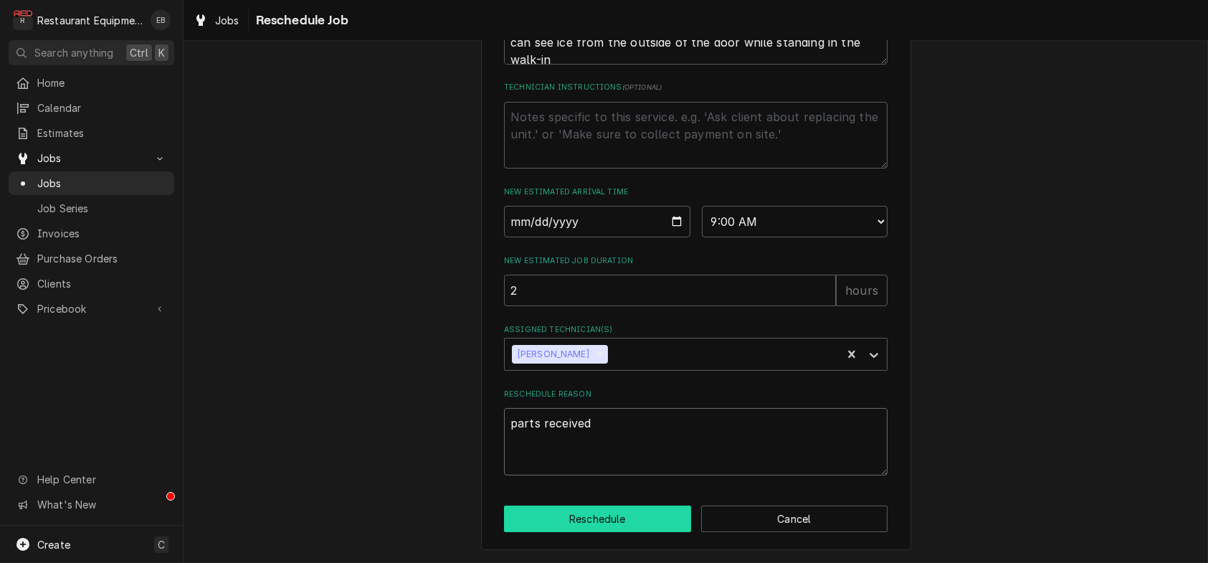
type textarea "parts received"
click at [608, 518] on button "Reschedule" at bounding box center [597, 518] width 187 height 27
type textarea "x"
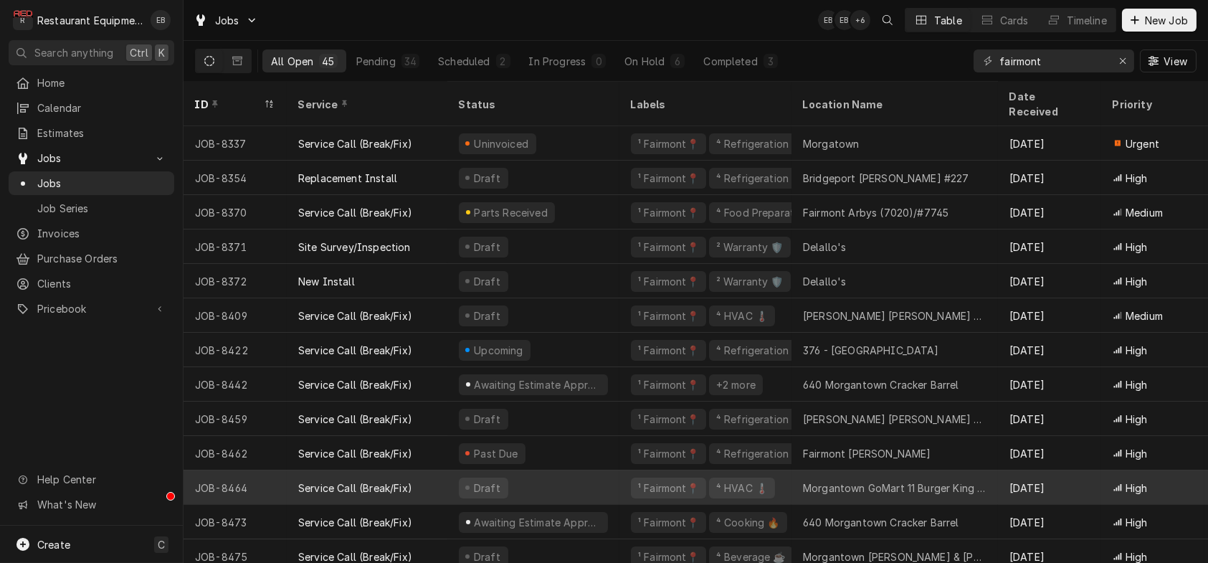
scroll to position [1111, 0]
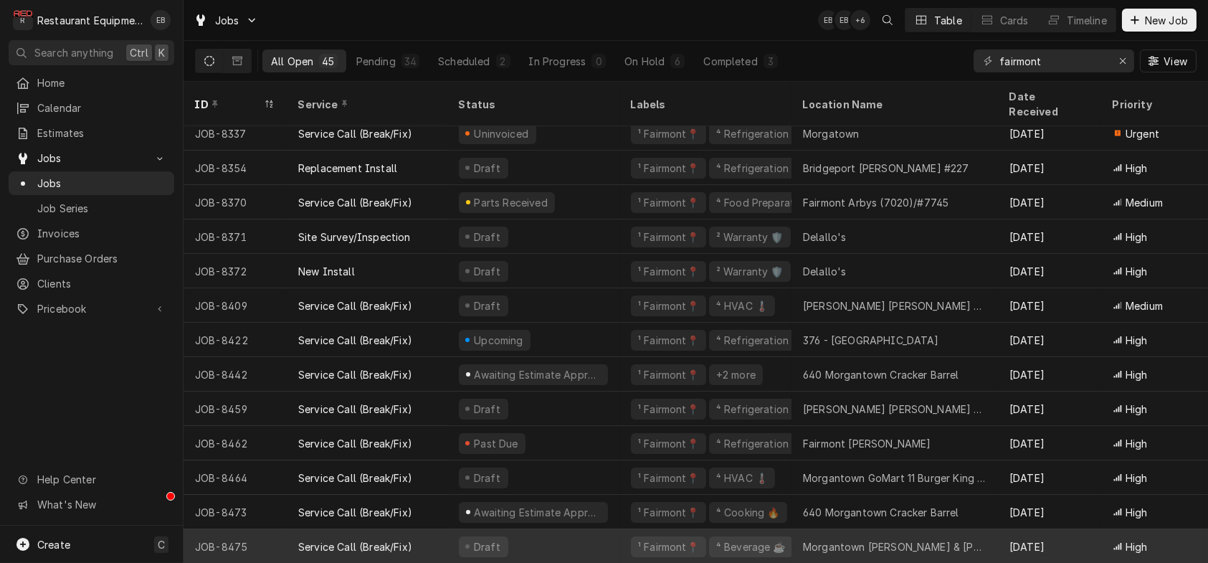
click at [902, 539] on div "Morgantown [PERSON_NAME] & [PERSON_NAME] (Law Center)" at bounding box center [894, 546] width 183 height 15
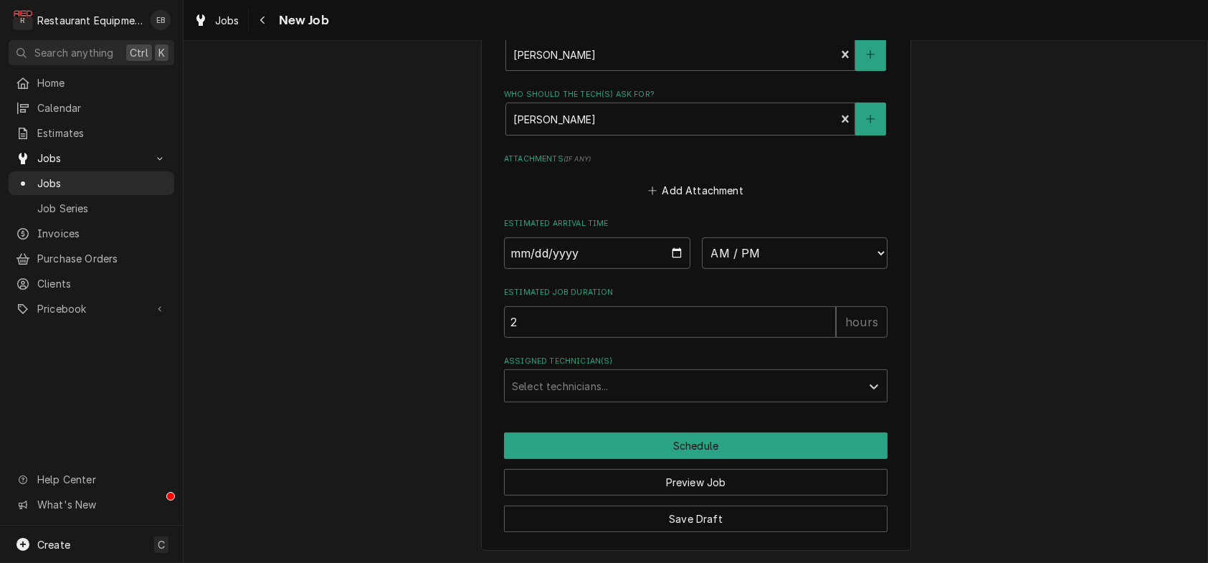
scroll to position [1234, 0]
click at [674, 237] on input "Date" at bounding box center [597, 253] width 186 height 32
type textarea "x"
type input "[DATE]"
type textarea "x"
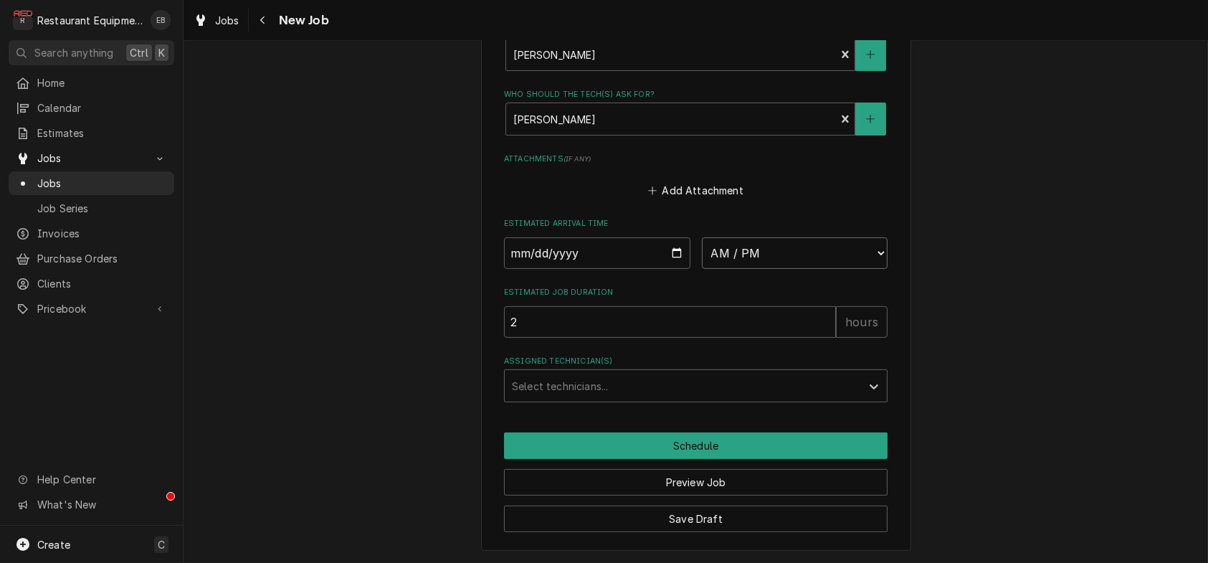
click at [763, 237] on select "AM / PM 6:00 AM 6:15 AM 6:30 AM 6:45 AM 7:00 AM 7:15 AM 7:30 AM 7:45 AM 8:00 AM…" at bounding box center [795, 253] width 186 height 32
select select "12:00:00"
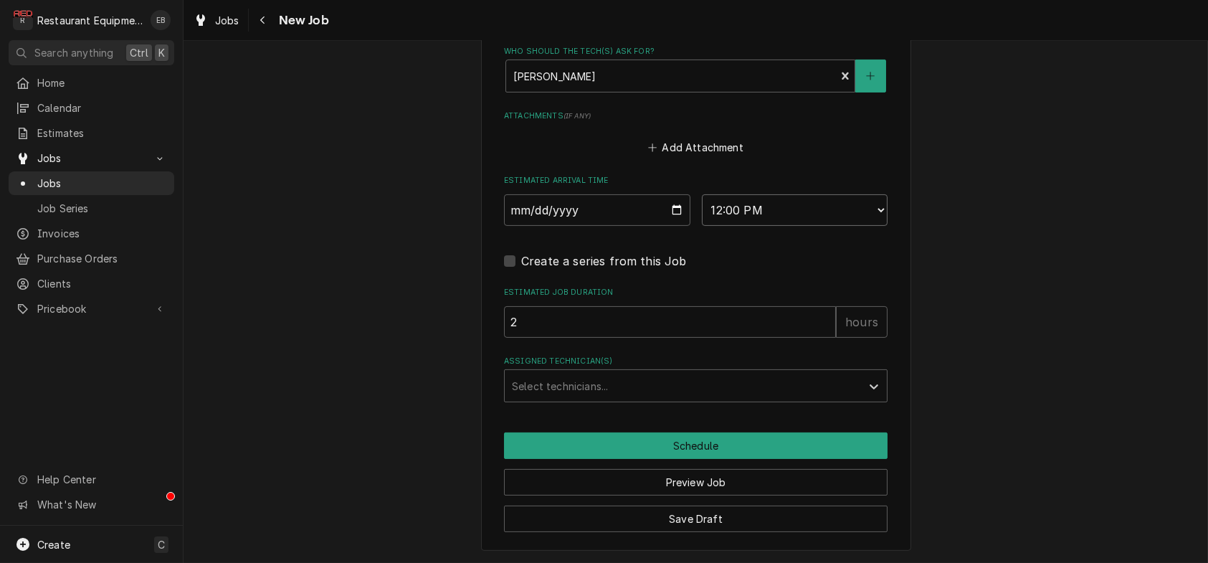
type textarea "x"
click at [643, 398] on div "Assigned Technician(s)" at bounding box center [683, 386] width 342 height 26
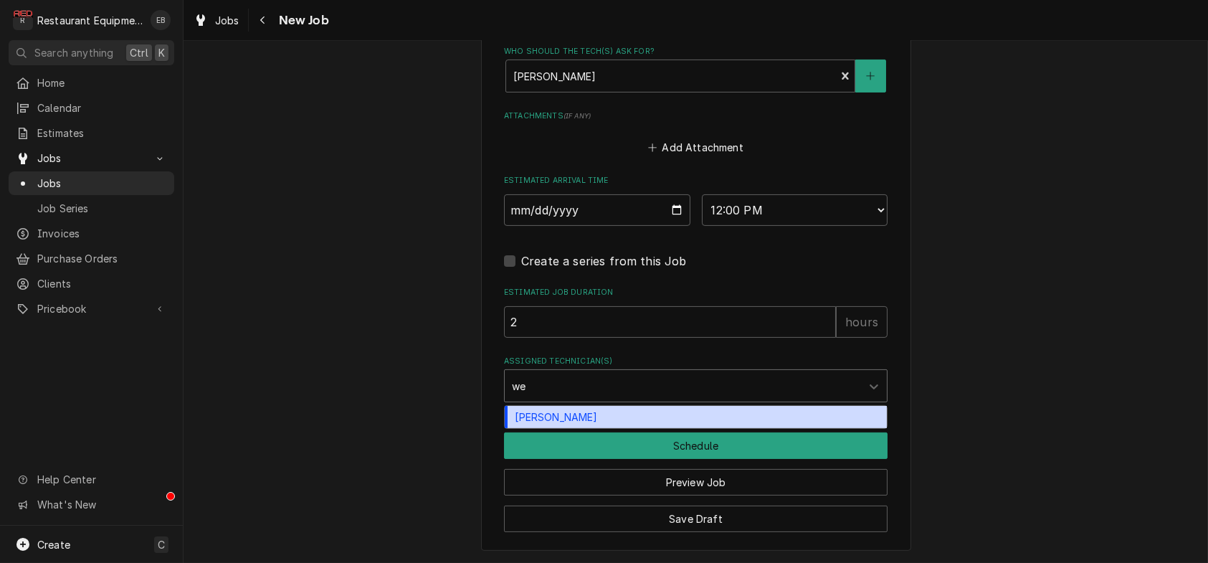
type input "wes"
click at [628, 428] on div "[PERSON_NAME]" at bounding box center [696, 417] width 382 height 22
type textarea "x"
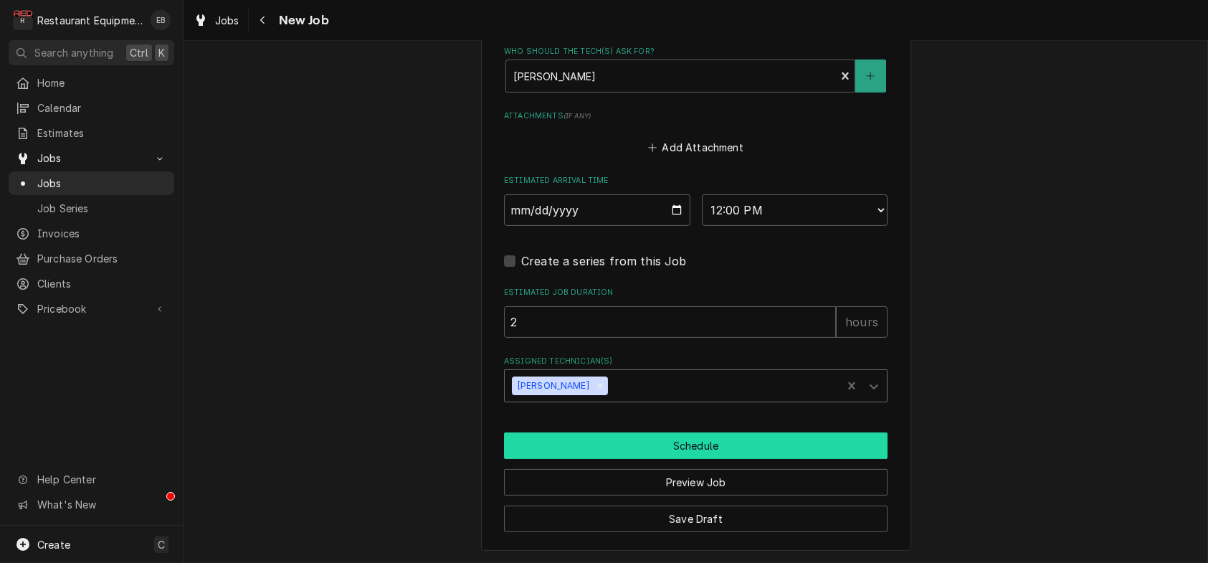
click at [644, 459] on button "Schedule" at bounding box center [695, 445] width 383 height 27
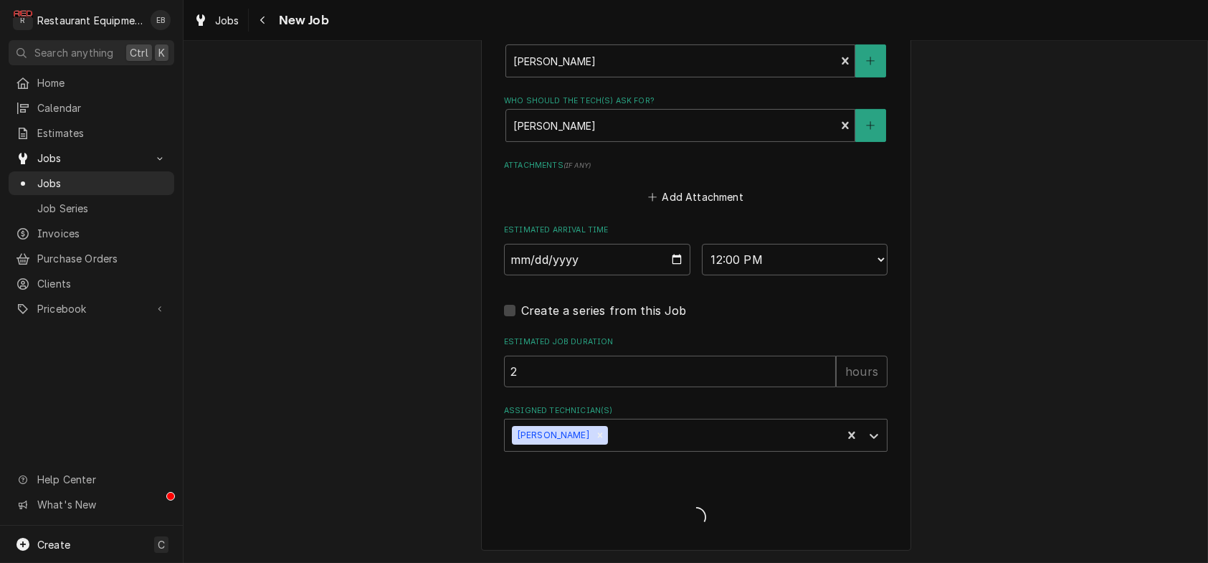
scroll to position [1228, 0]
type textarea "x"
